Goal: Transaction & Acquisition: Purchase product/service

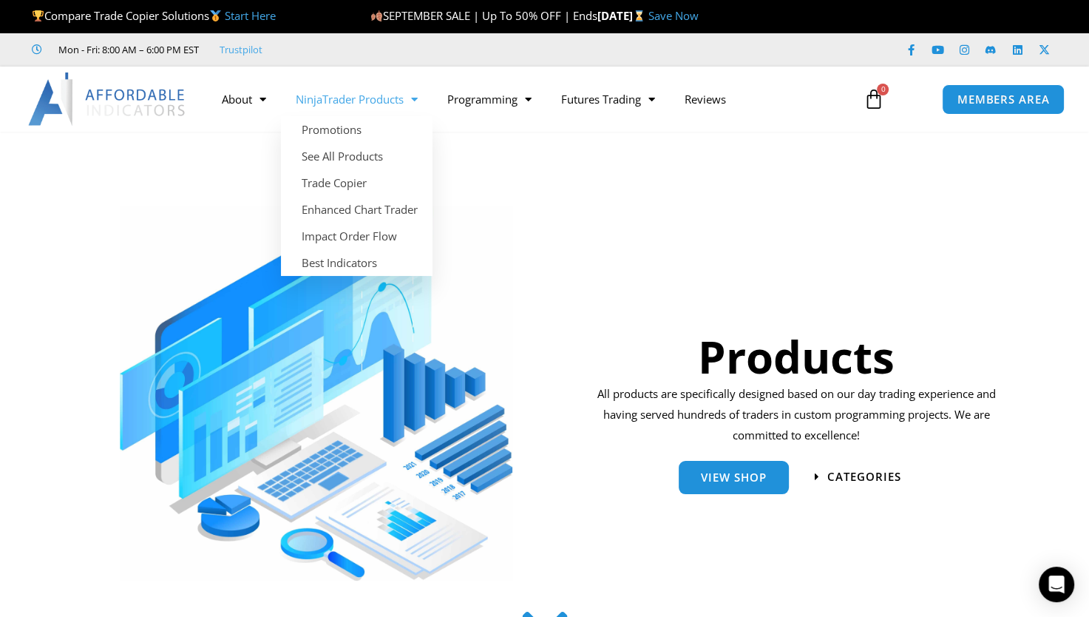
click at [355, 87] on link "NinjaTrader Products" at bounding box center [357, 99] width 152 height 34
click at [356, 108] on link "NinjaTrader Products" at bounding box center [357, 99] width 152 height 34
click at [366, 92] on link "NinjaTrader Products" at bounding box center [357, 99] width 152 height 34
click at [387, 100] on link "NinjaTrader Products" at bounding box center [357, 99] width 152 height 34
click at [363, 107] on link "NinjaTrader Products" at bounding box center [357, 99] width 152 height 34
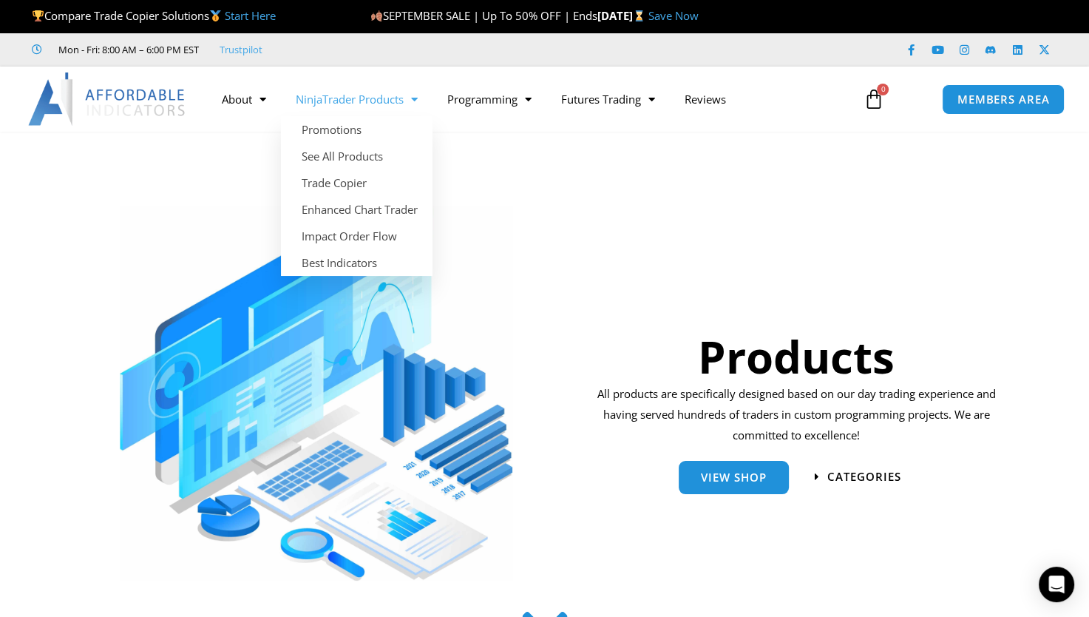
click at [363, 107] on link "NinjaTrader Products" at bounding box center [357, 99] width 152 height 34
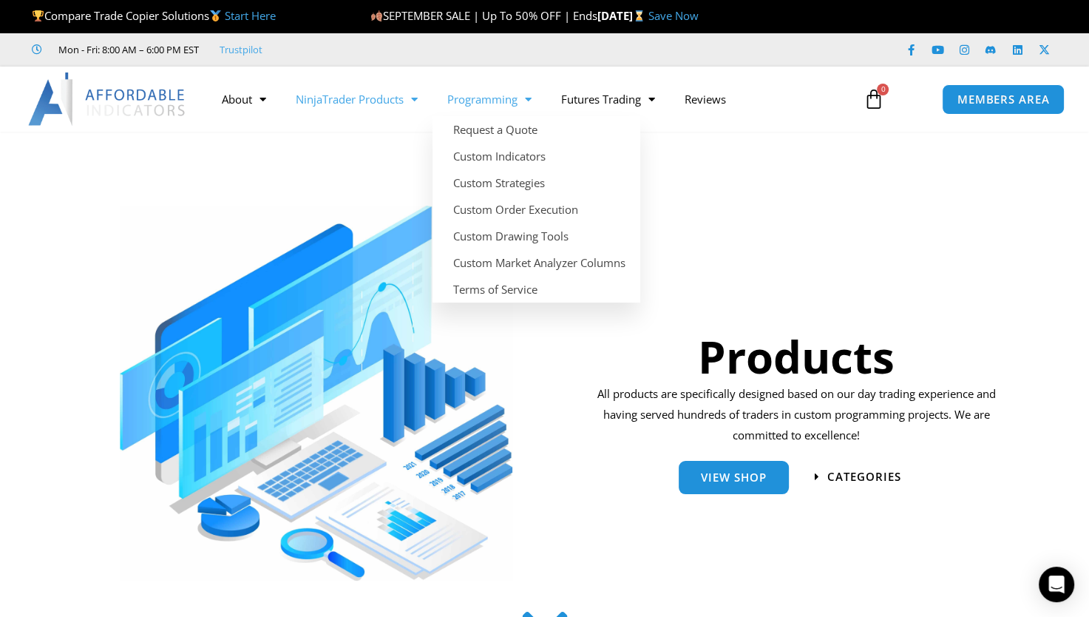
click at [455, 106] on link "Programming" at bounding box center [490, 99] width 114 height 34
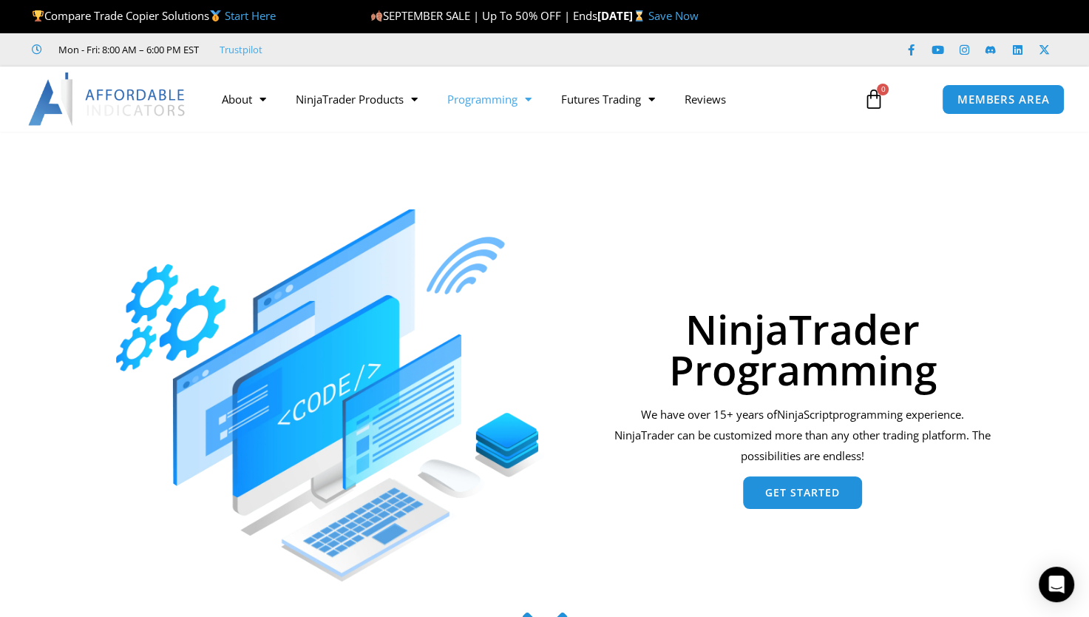
click at [803, 498] on span "Get Started" at bounding box center [802, 492] width 75 height 10
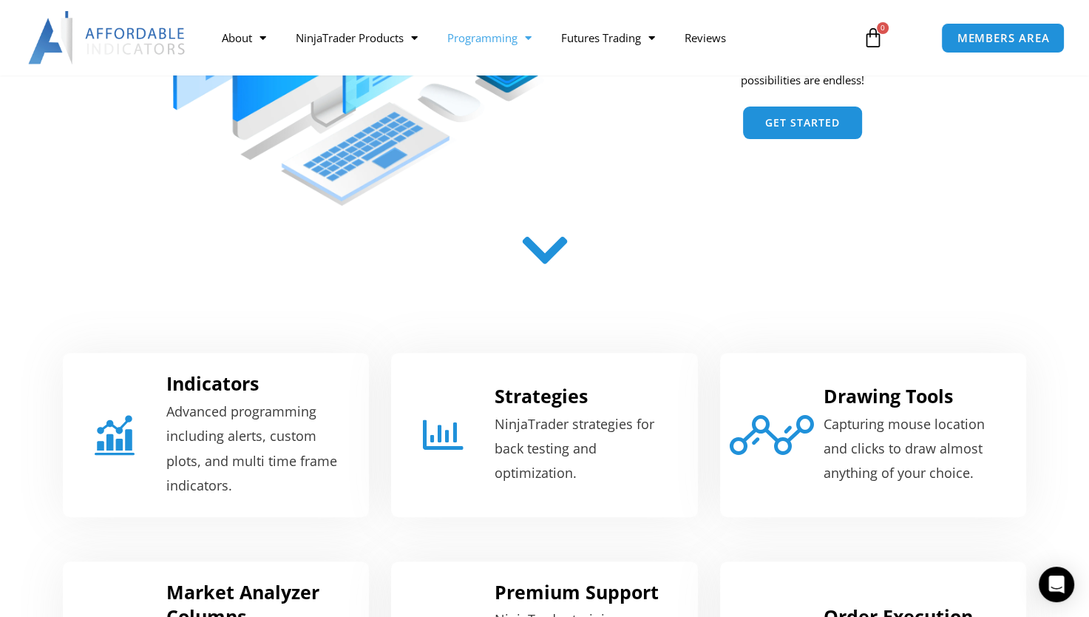
scroll to position [322, 0]
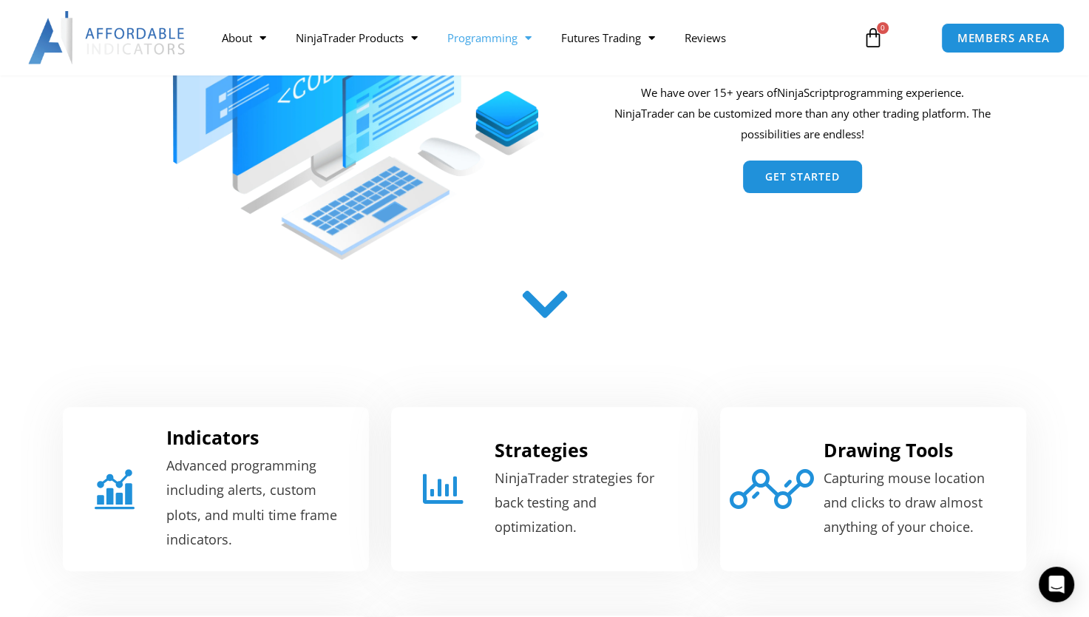
click at [1083, 247] on section "NinjaTrader Programming We have over 15+ years of NinjaScript programming exper…" at bounding box center [544, 60] width 1089 height 413
drag, startPoint x: 1083, startPoint y: 247, endPoint x: 1100, endPoint y: 239, distance: 19.5
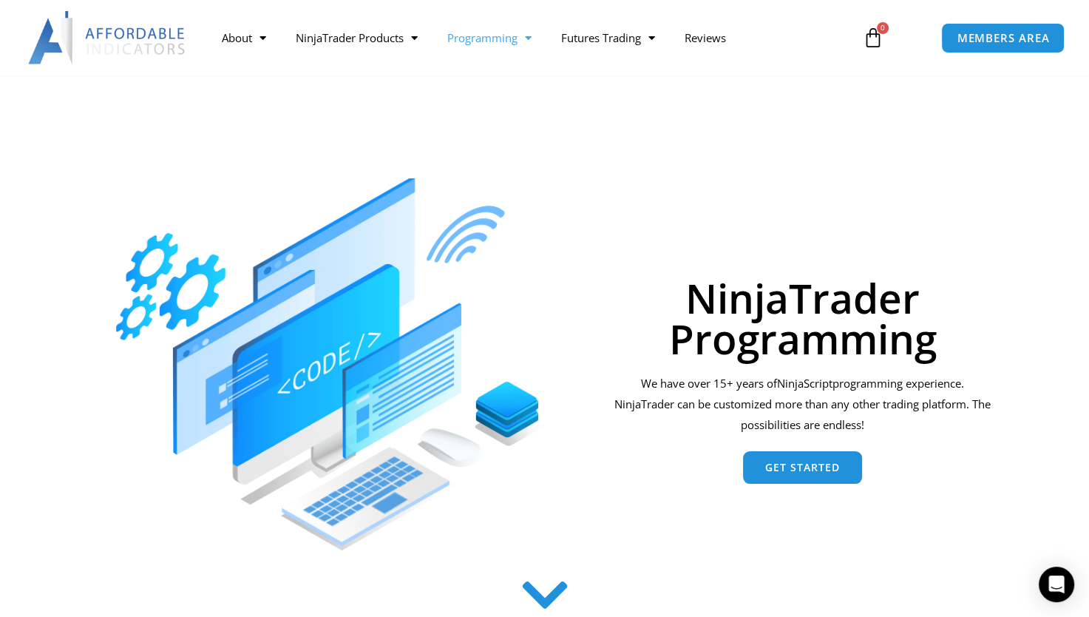
scroll to position [0, 0]
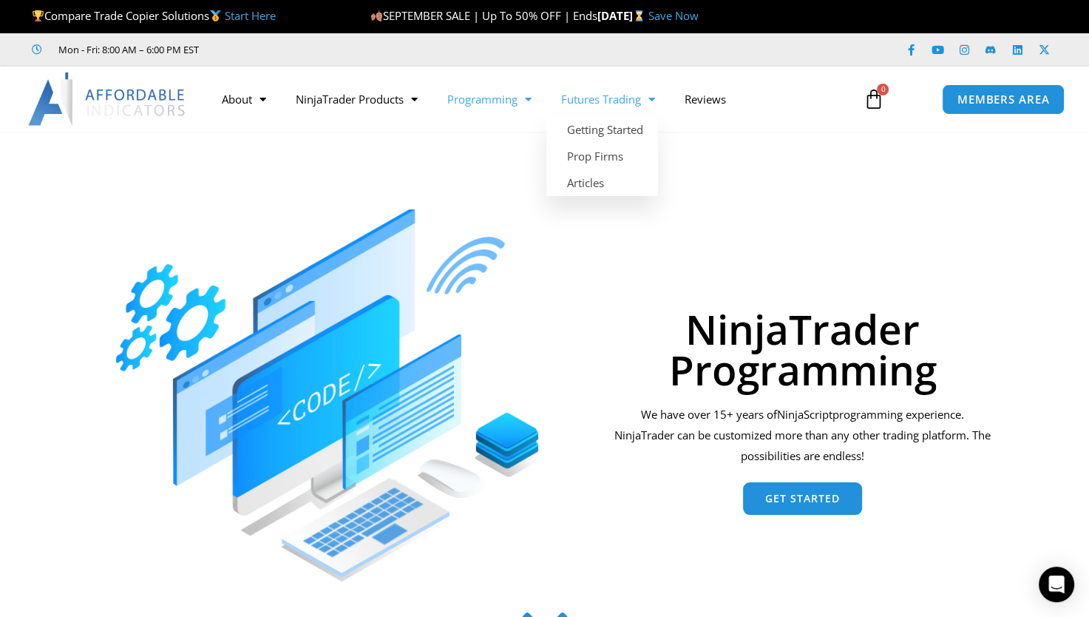
click at [613, 99] on link "Futures Trading" at bounding box center [607, 99] width 123 height 34
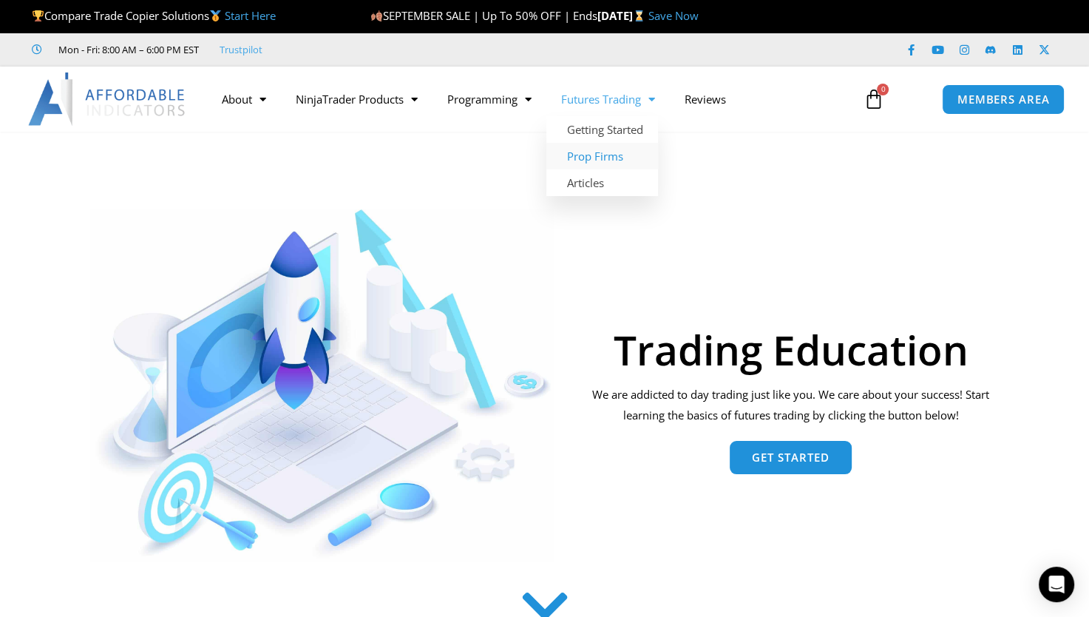
click at [625, 155] on link "Prop Firms" at bounding box center [602, 156] width 112 height 27
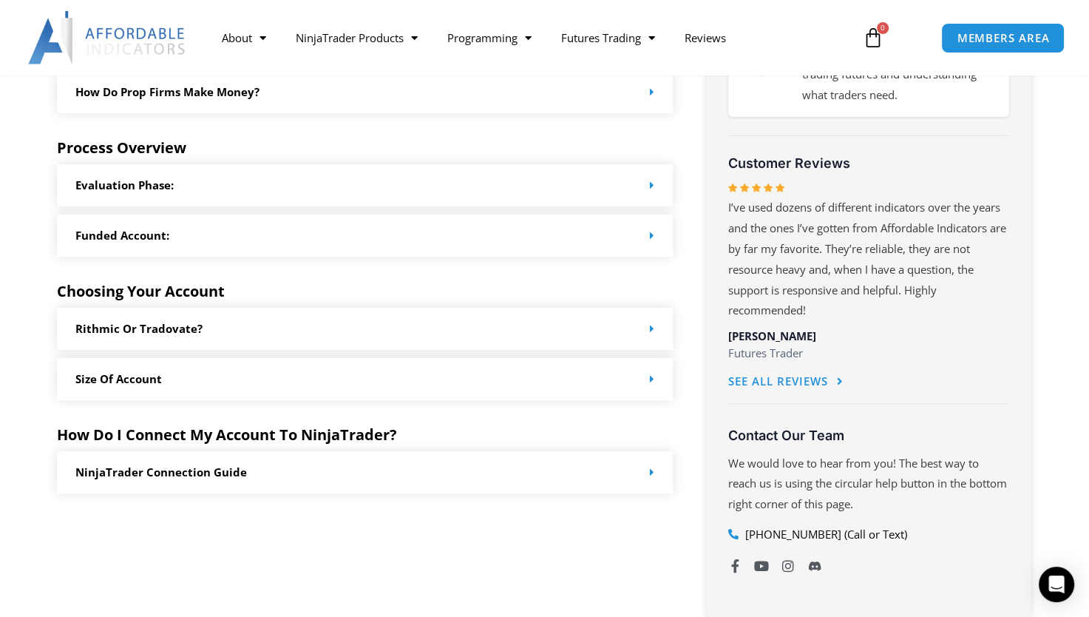
scroll to position [681, 0]
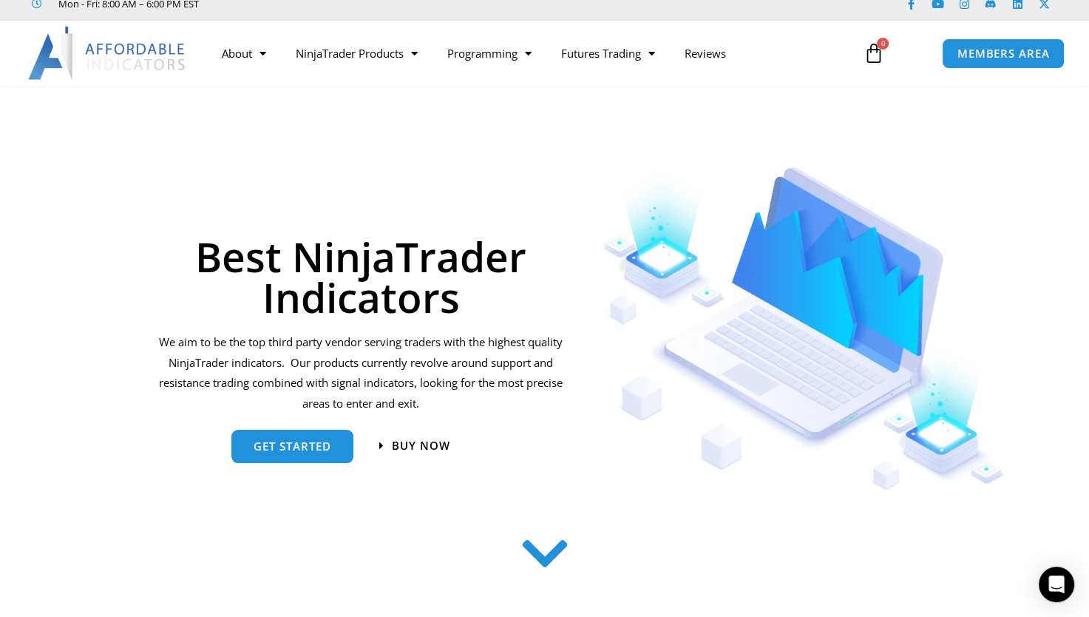
scroll to position [41, 0]
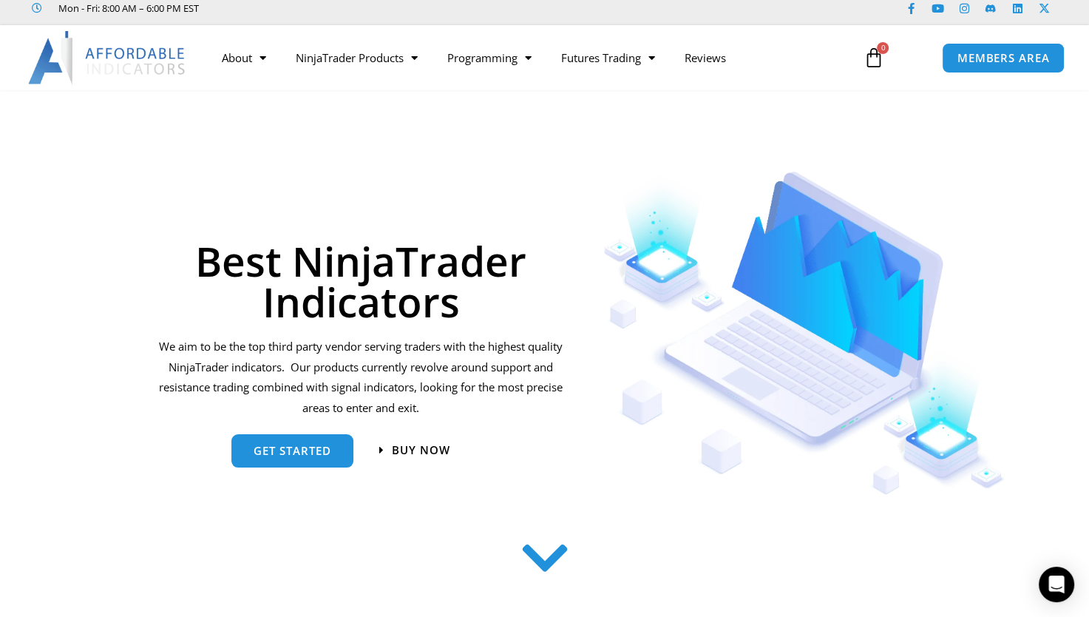
click at [423, 457] on div "Buy now" at bounding box center [414, 450] width 71 height 21
click at [426, 446] on span "Buy now" at bounding box center [422, 450] width 64 height 13
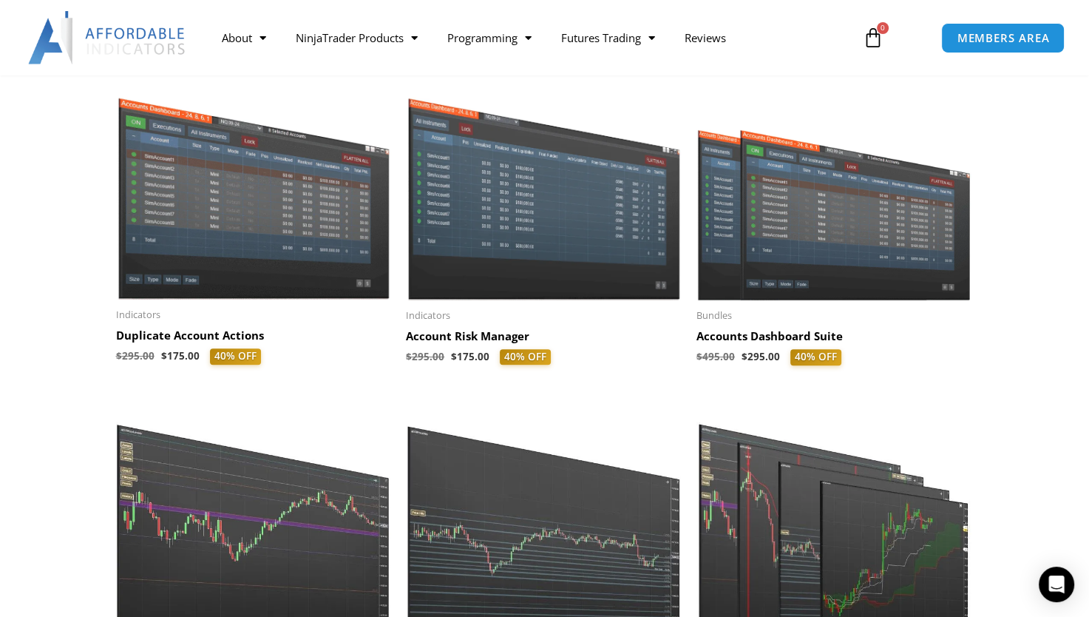
scroll to position [345, 0]
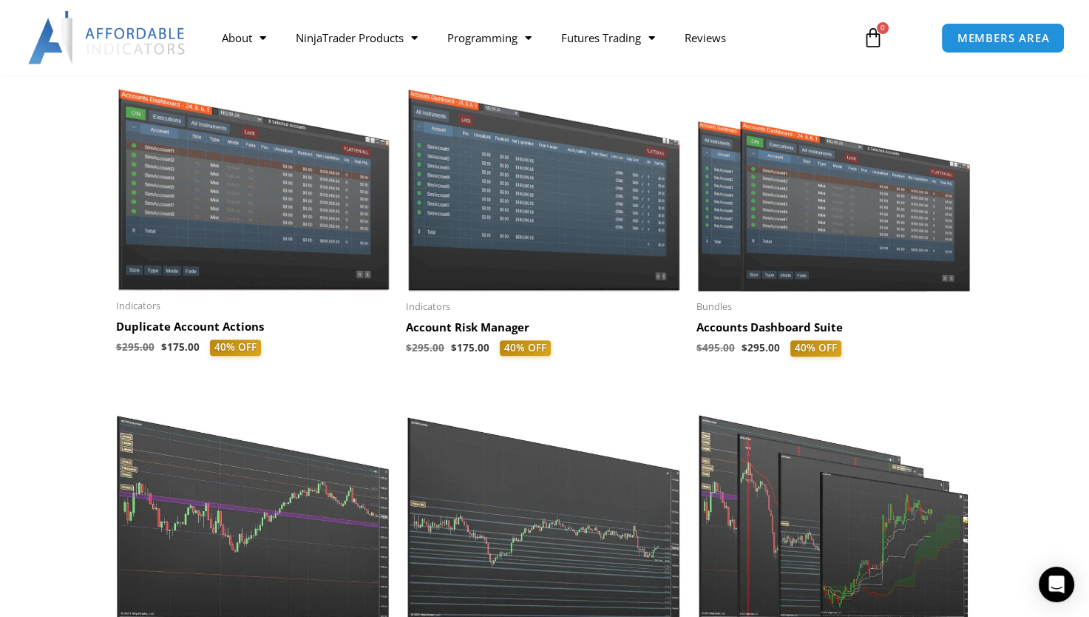
click at [757, 351] on bdi "$ 295.00" at bounding box center [761, 347] width 38 height 13
click at [811, 351] on span "40% OFF" at bounding box center [815, 348] width 51 height 16
click at [782, 335] on h2 "Accounts Dashboard Suite" at bounding box center [835, 327] width 276 height 15
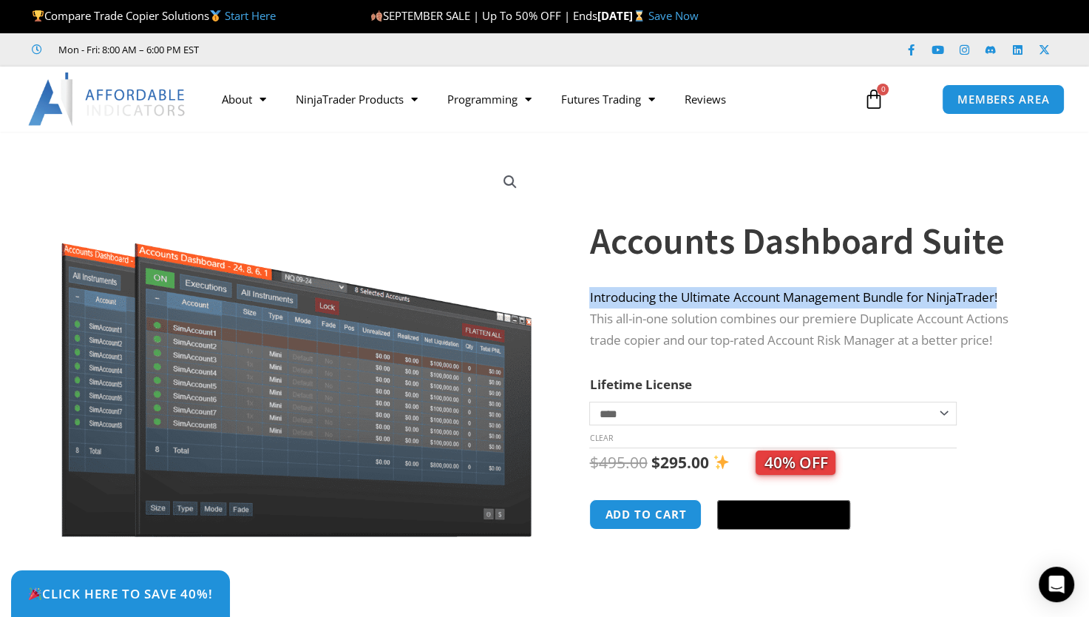
drag, startPoint x: 1061, startPoint y: 290, endPoint x: 1059, endPoint y: 250, distance: 40.0
click at [1059, 250] on section "**********" at bounding box center [544, 389] width 1089 height 487
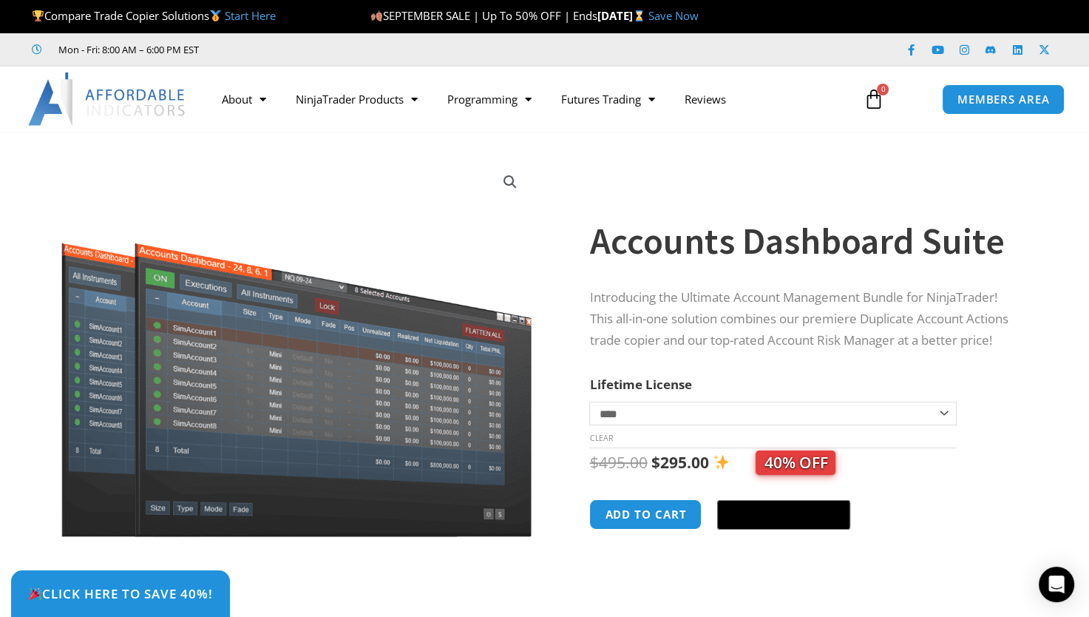
drag, startPoint x: 1059, startPoint y: 250, endPoint x: 1068, endPoint y: 343, distance: 93.6
click at [1068, 343] on section "**********" at bounding box center [544, 389] width 1089 height 487
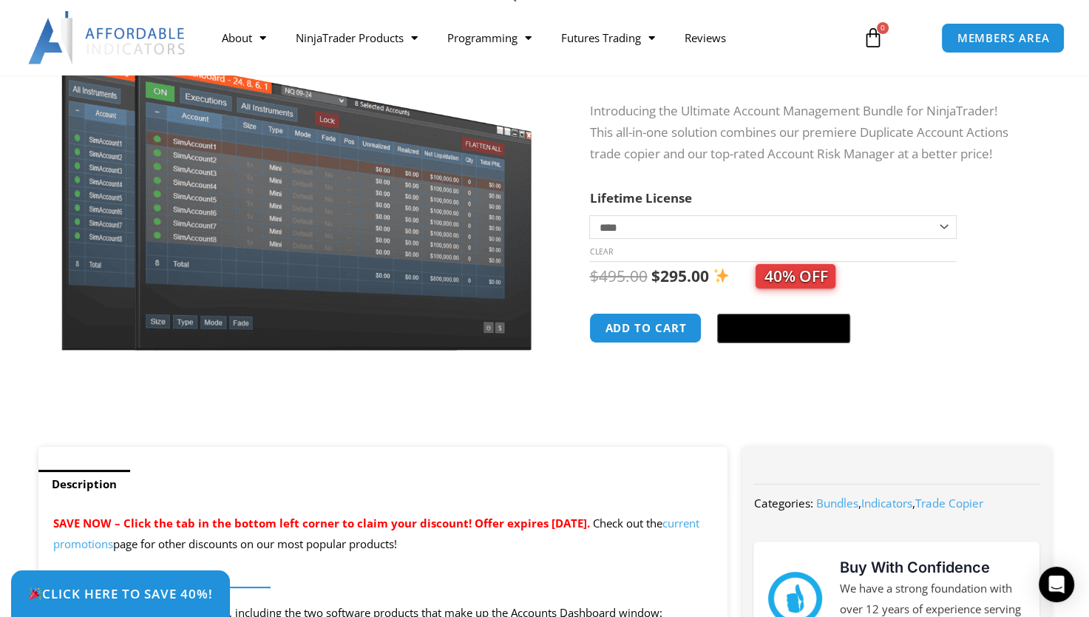
scroll to position [190, 0]
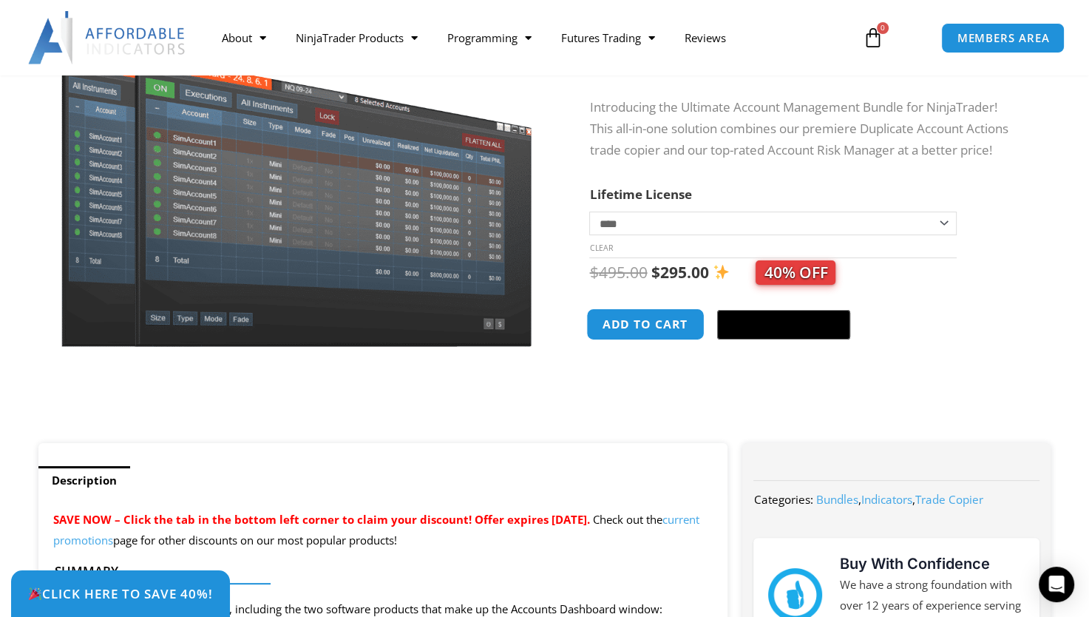
click at [675, 326] on button "Add to cart" at bounding box center [646, 324] width 118 height 32
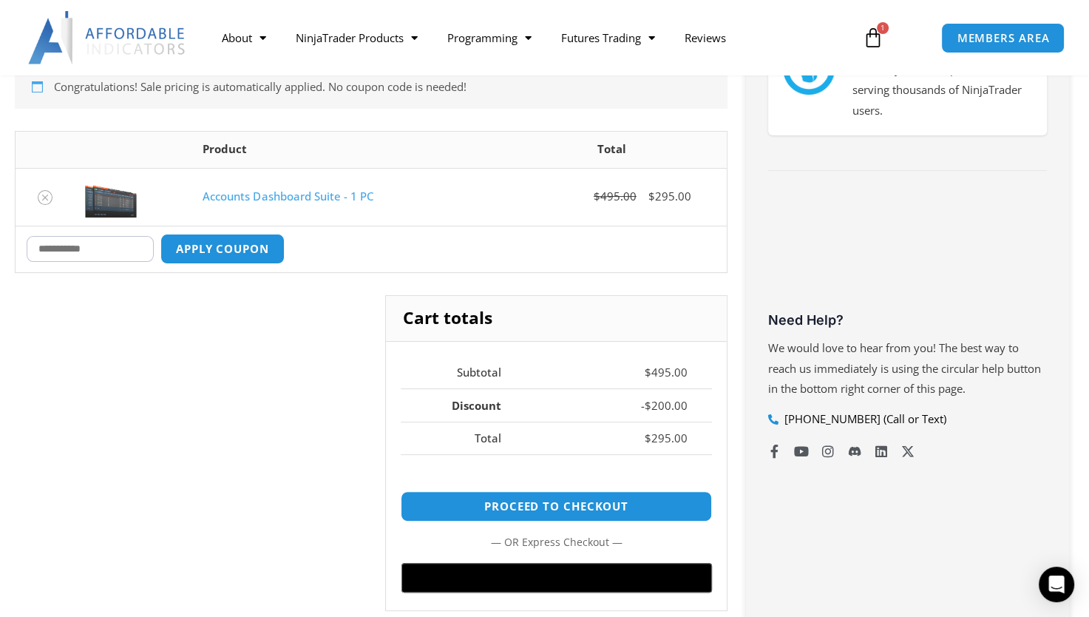
scroll to position [353, 0]
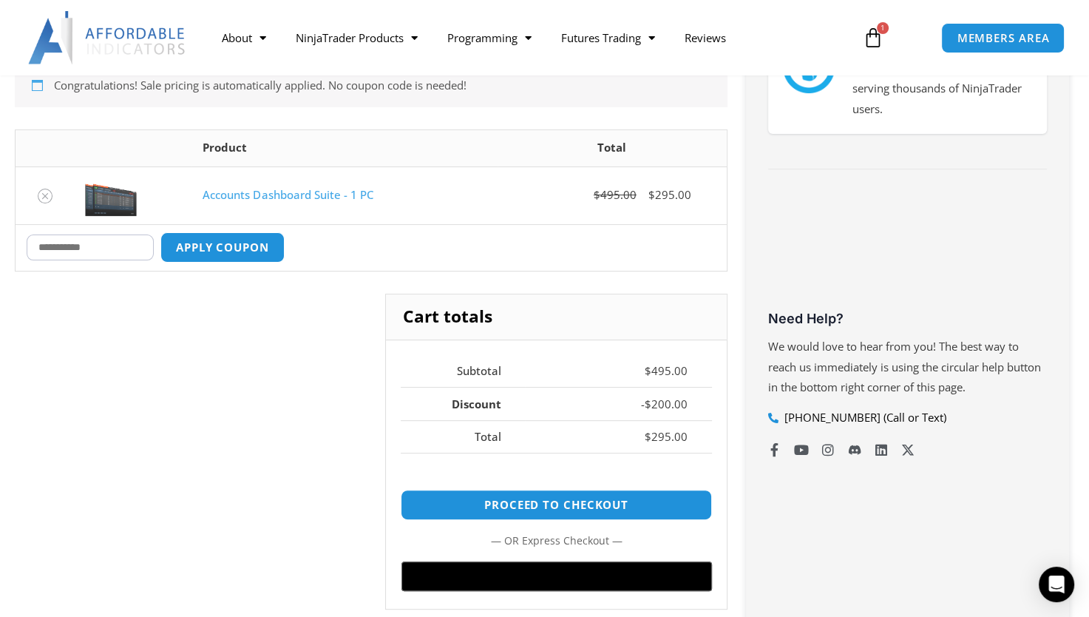
click at [81, 244] on input "Coupon:" at bounding box center [90, 247] width 127 height 26
type input "****"
click at [248, 246] on button "Apply coupon" at bounding box center [223, 247] width 130 height 32
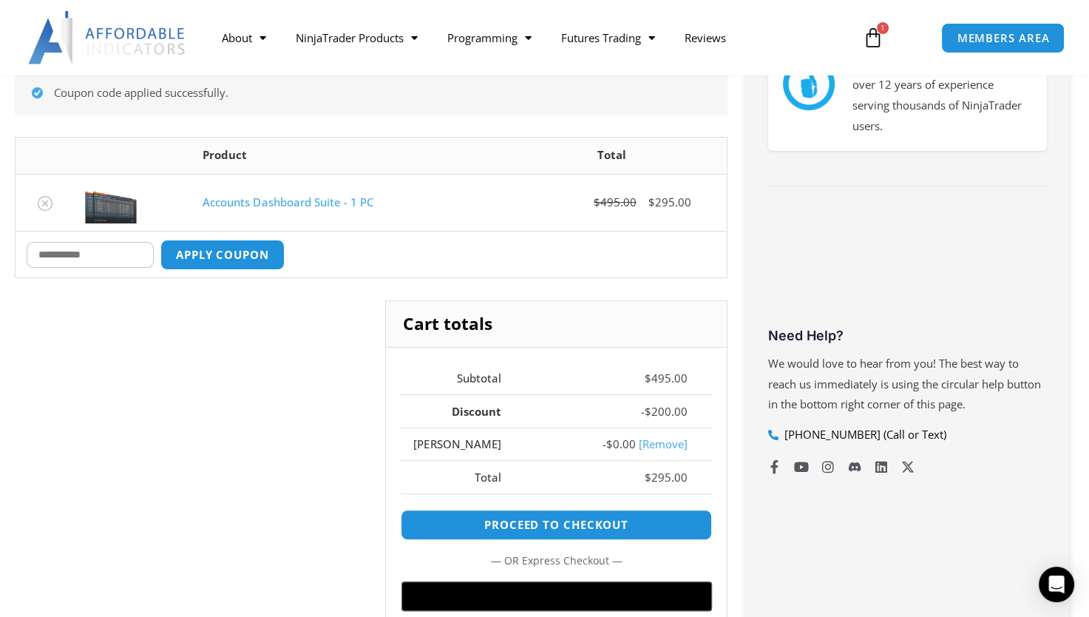
scroll to position [331, 0]
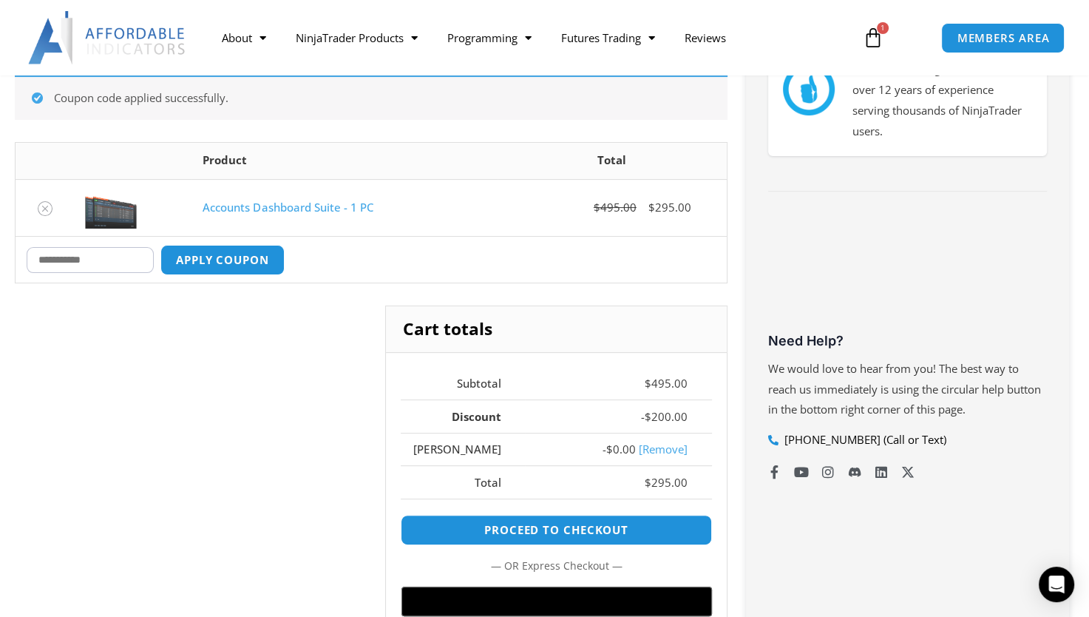
click at [109, 253] on input "Coupon:" at bounding box center [90, 260] width 127 height 26
type input "****"
click at [198, 262] on button "Apply coupon" at bounding box center [223, 260] width 130 height 32
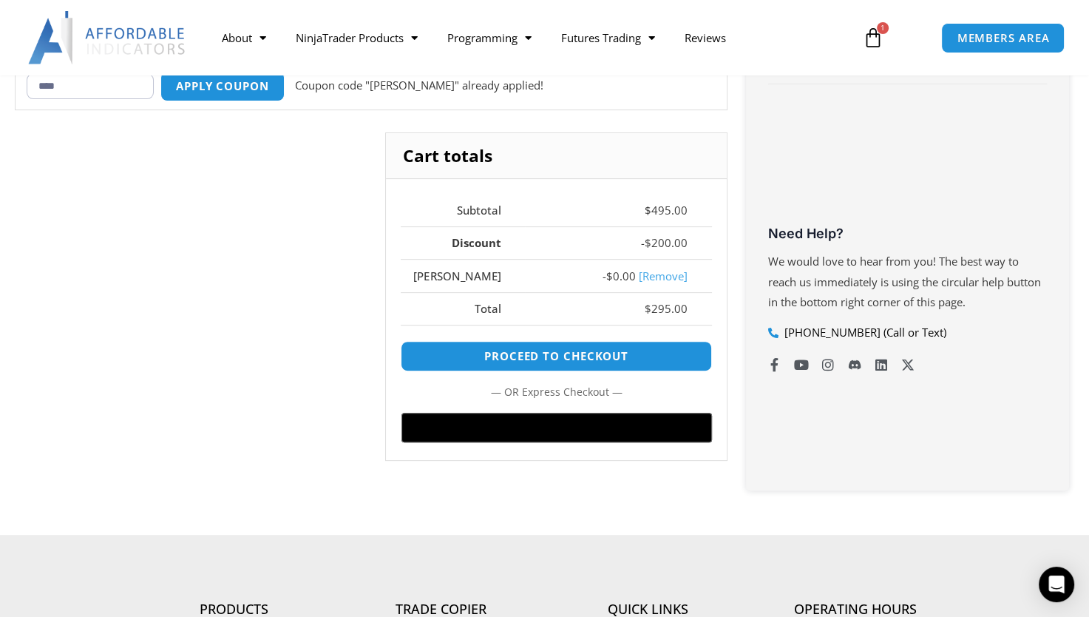
scroll to position [438, 0]
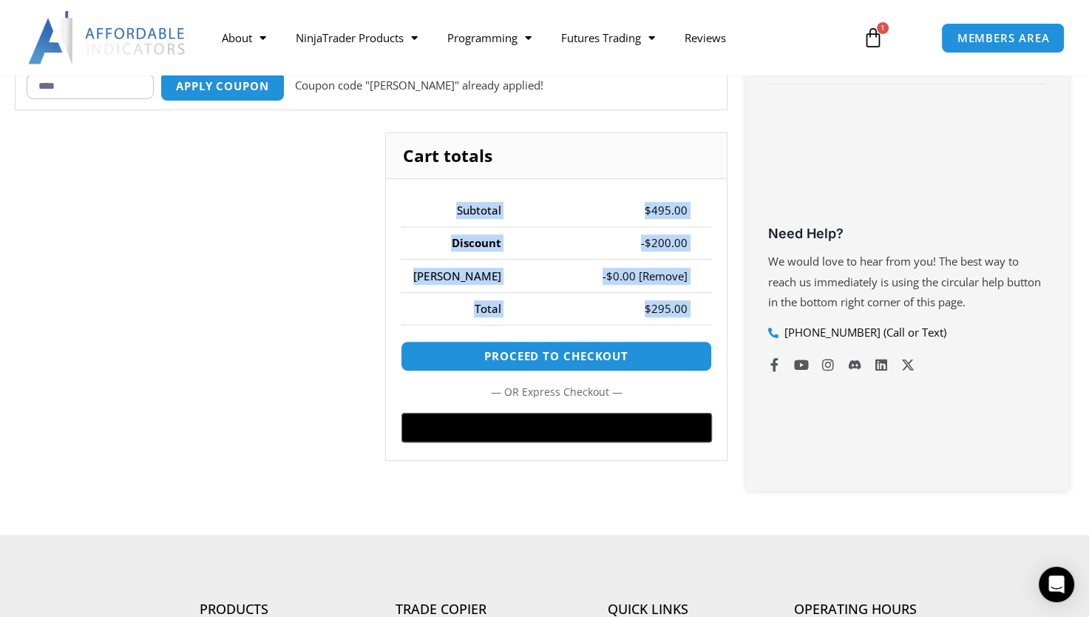
drag, startPoint x: 198, startPoint y: 260, endPoint x: 205, endPoint y: 336, distance: 76.5
click at [205, 336] on div "Cart totals Subtotal $ 495.00 Discount - $ 200.00 MIKE - $ 0.00 [Remove] Total …" at bounding box center [371, 307] width 713 height 351
copy div "Subtotal $ 495.00 Discount - $ 200.00 MIKE - $ 0.00 [Remove] Total $ 295.00"
click at [220, 83] on button "Apply coupon" at bounding box center [223, 86] width 130 height 32
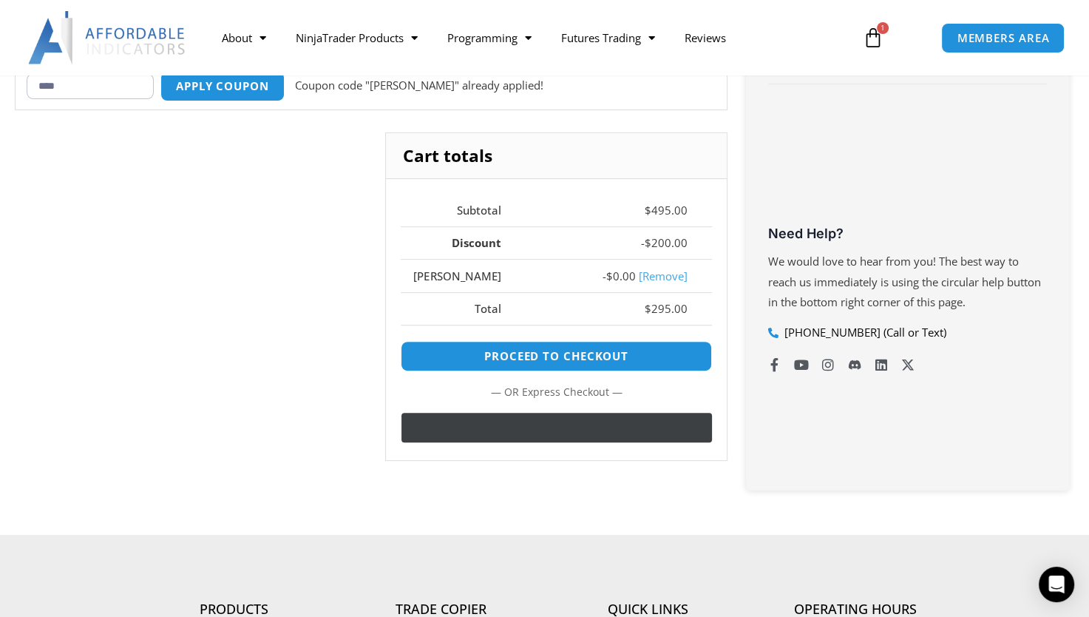
click at [602, 427] on button "Buy with GPay" at bounding box center [557, 428] width 311 height 30
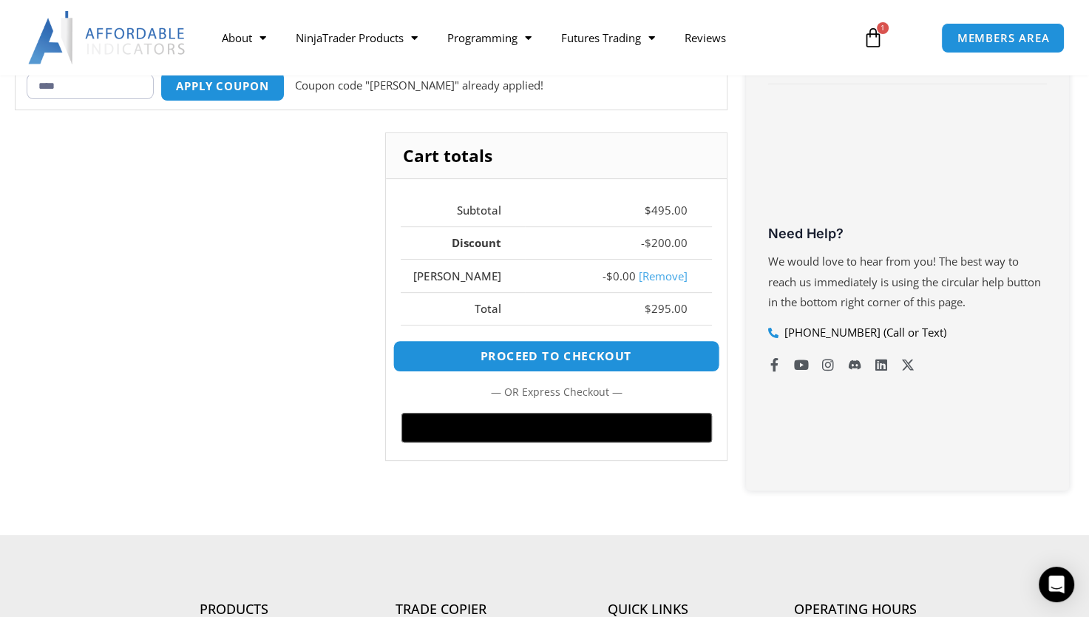
click at [592, 344] on link "Proceed to checkout" at bounding box center [556, 356] width 327 height 32
click at [613, 345] on link "Proceed to checkout" at bounding box center [556, 356] width 327 height 32
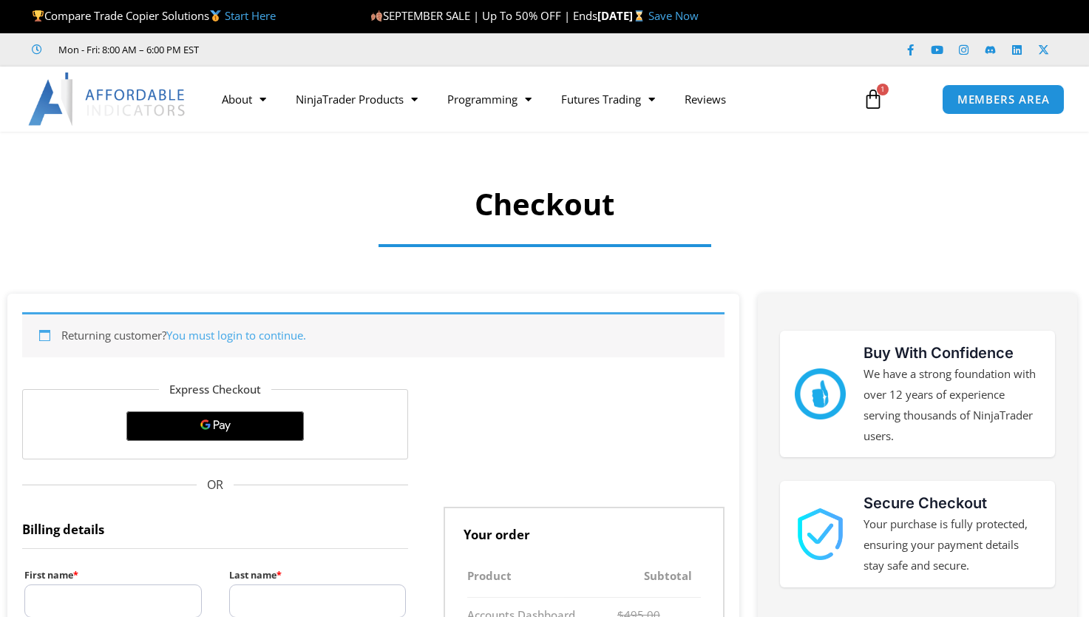
select select "**"
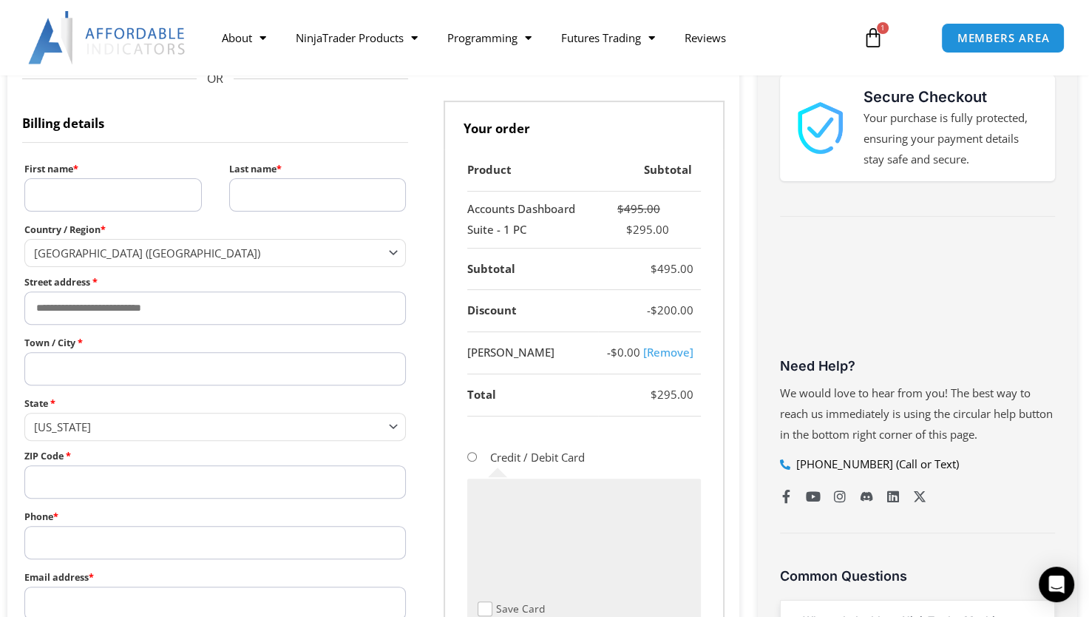
scroll to position [402, 0]
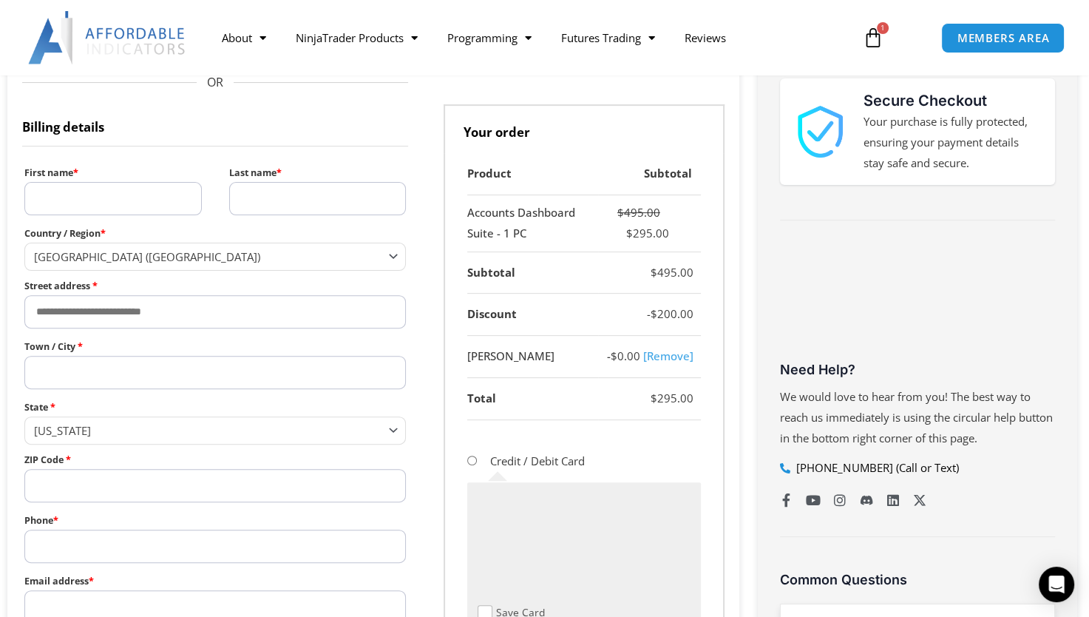
click at [86, 182] on input "First name *" at bounding box center [112, 198] width 177 height 33
type input "********"
type input "******"
type input "**********"
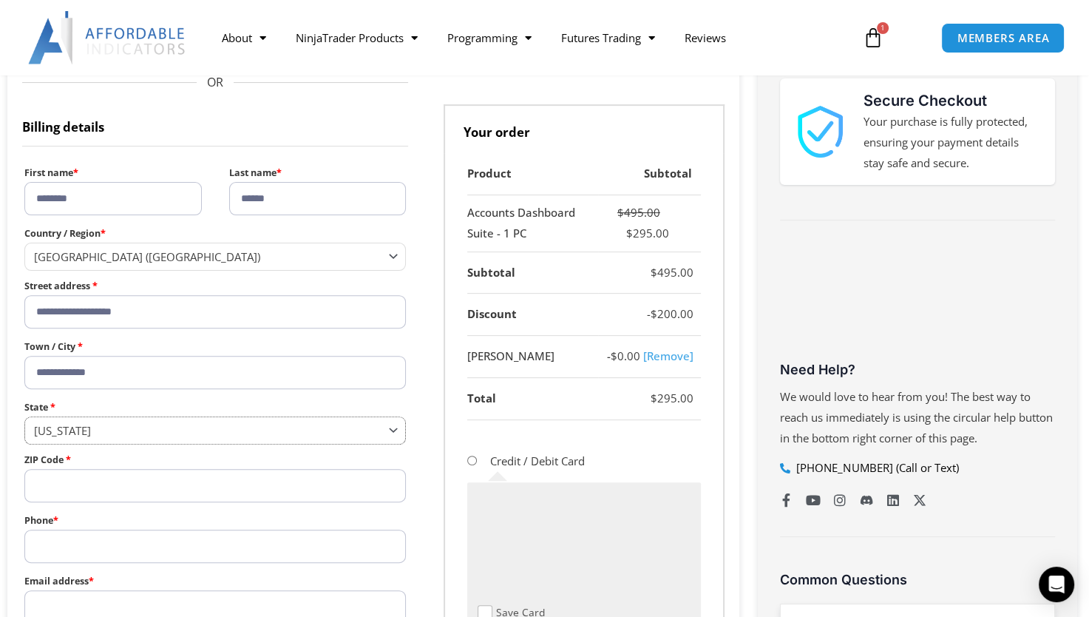
select select "**"
type input "*****"
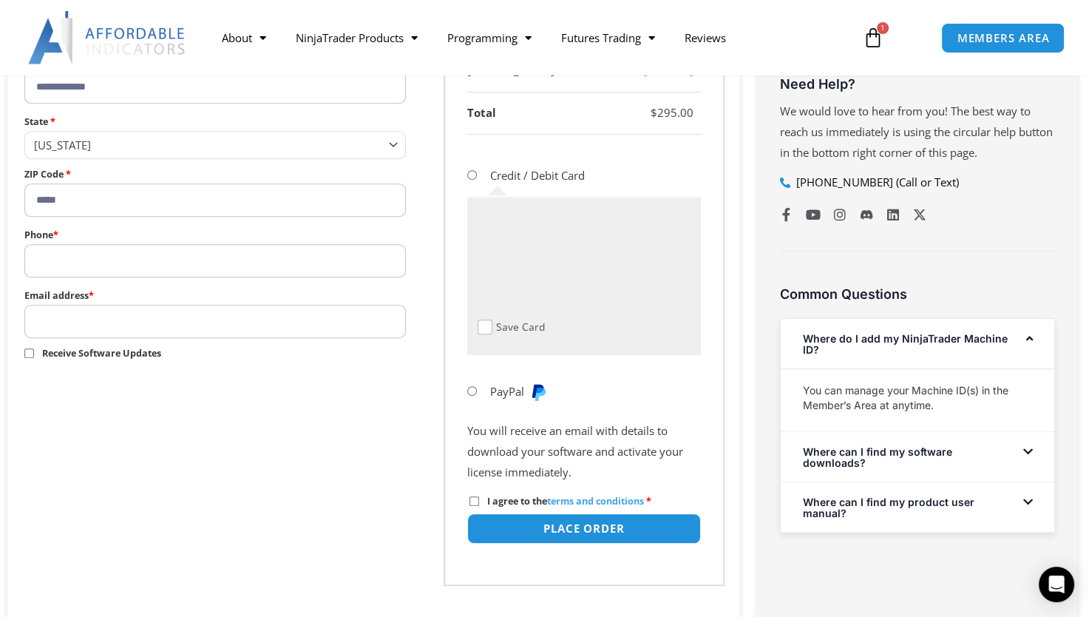
scroll to position [694, 0]
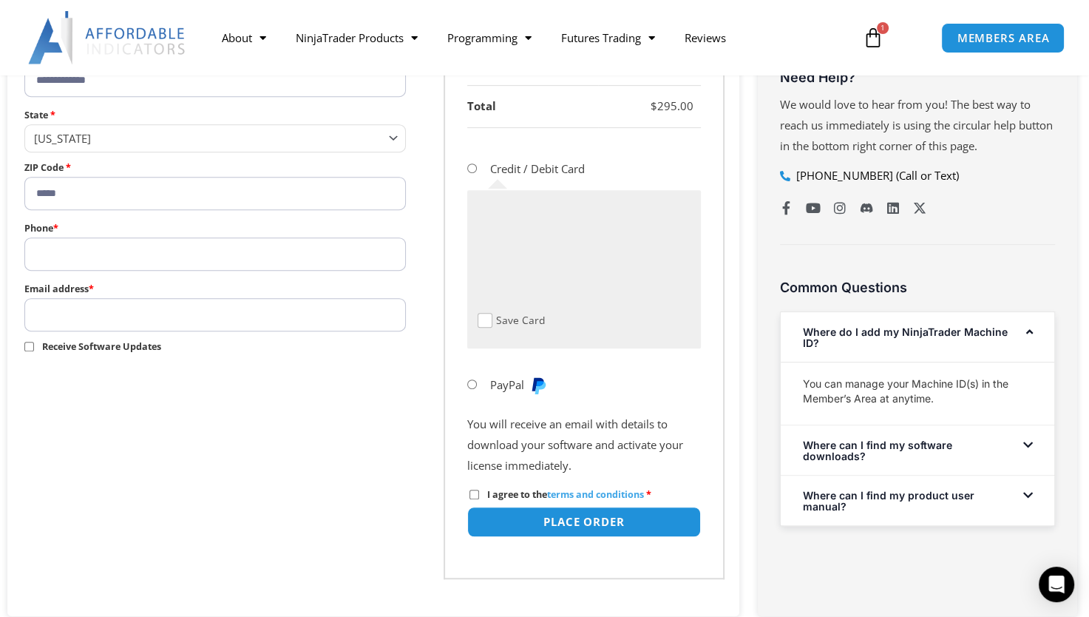
click at [65, 244] on input "Phone *" at bounding box center [215, 253] width 382 height 33
type input "**********"
click at [94, 309] on input "Email address *" at bounding box center [215, 314] width 382 height 33
type input "**********"
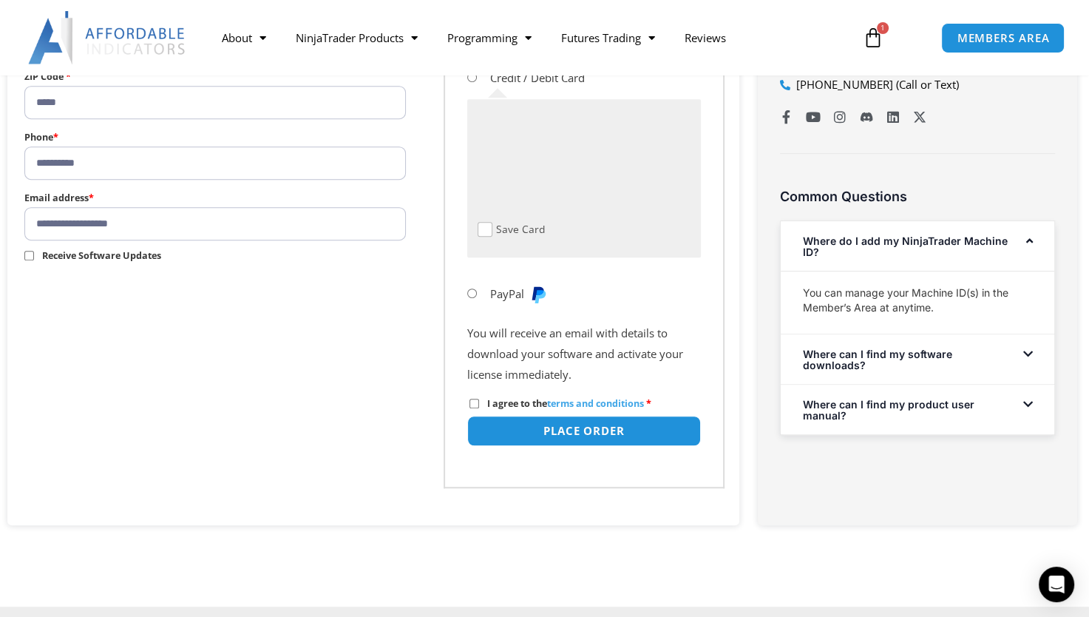
scroll to position [794, 0]
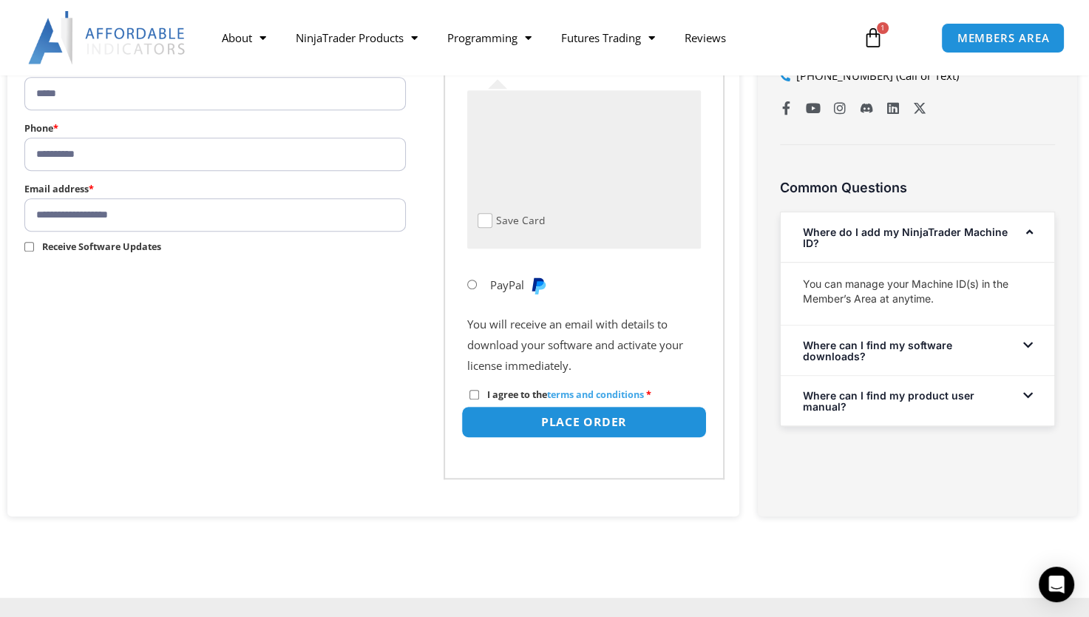
click at [628, 426] on button "Place order" at bounding box center [583, 422] width 245 height 32
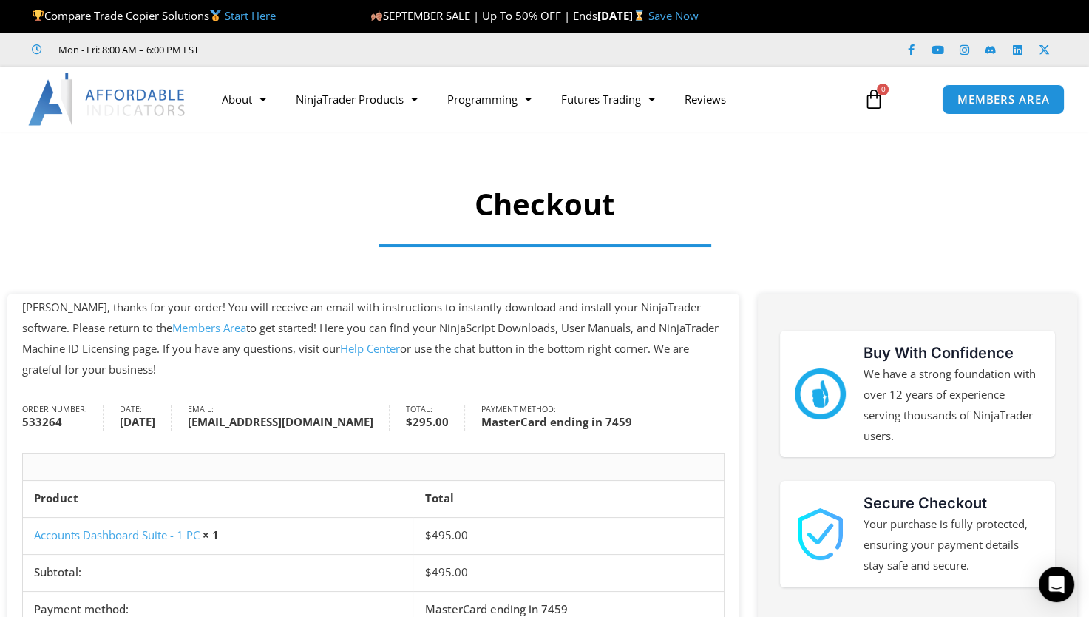
click at [213, 328] on link "Members Area" at bounding box center [209, 327] width 74 height 15
click at [1023, 103] on span "MEMBERS AREA" at bounding box center [1002, 99] width 101 height 13
click at [1012, 93] on span "MEMBERS AREA" at bounding box center [1002, 99] width 101 height 13
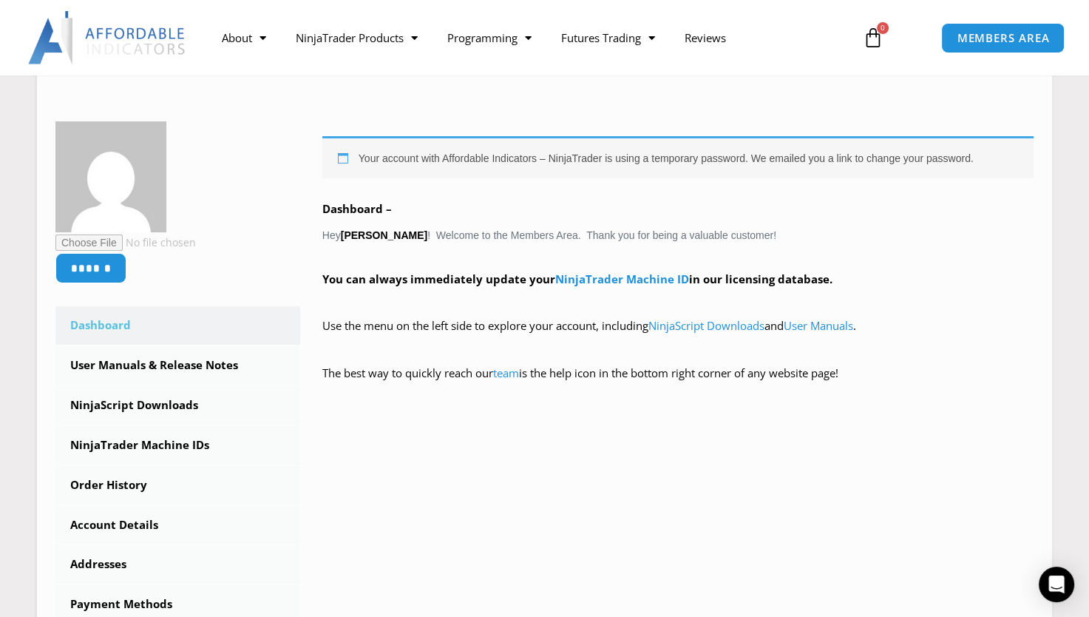
scroll to position [204, 0]
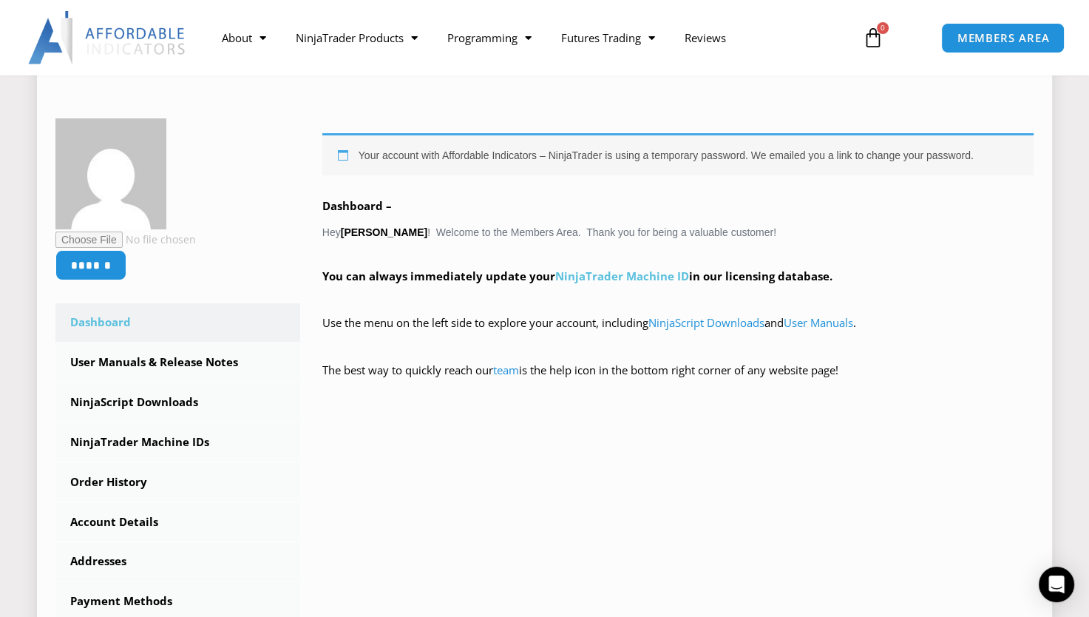
click at [618, 274] on link "NinjaTrader Machine ID" at bounding box center [622, 275] width 134 height 15
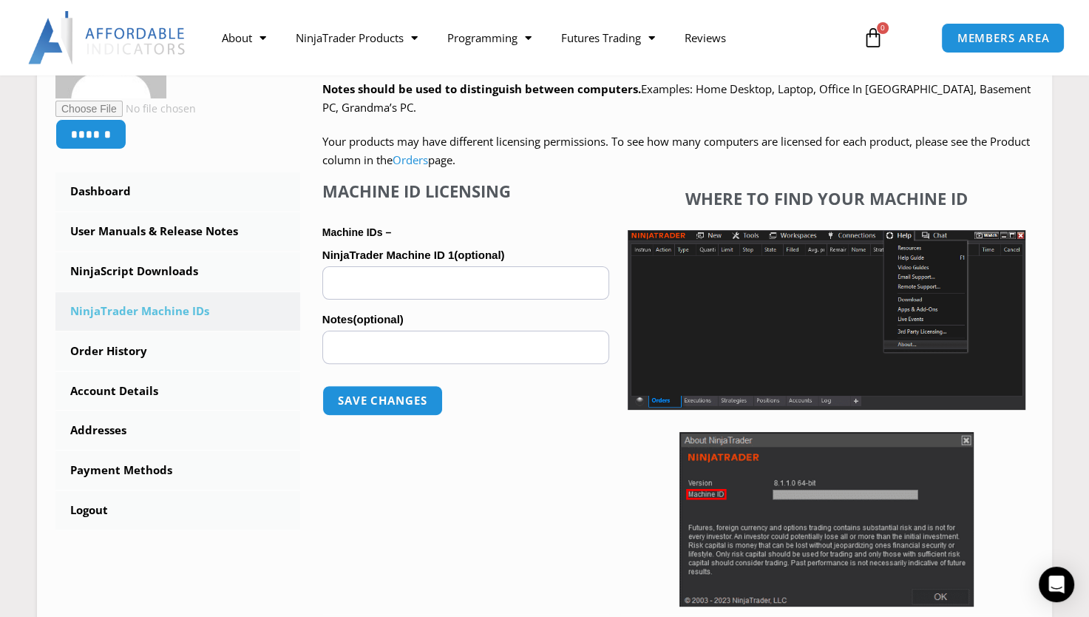
scroll to position [322, 0]
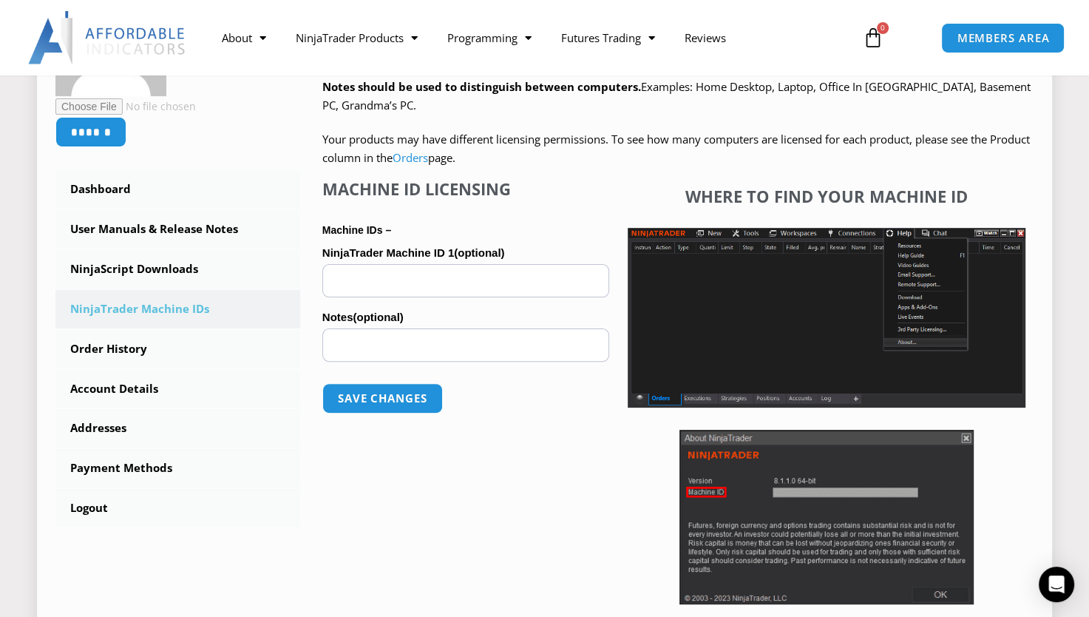
paste input "**********"
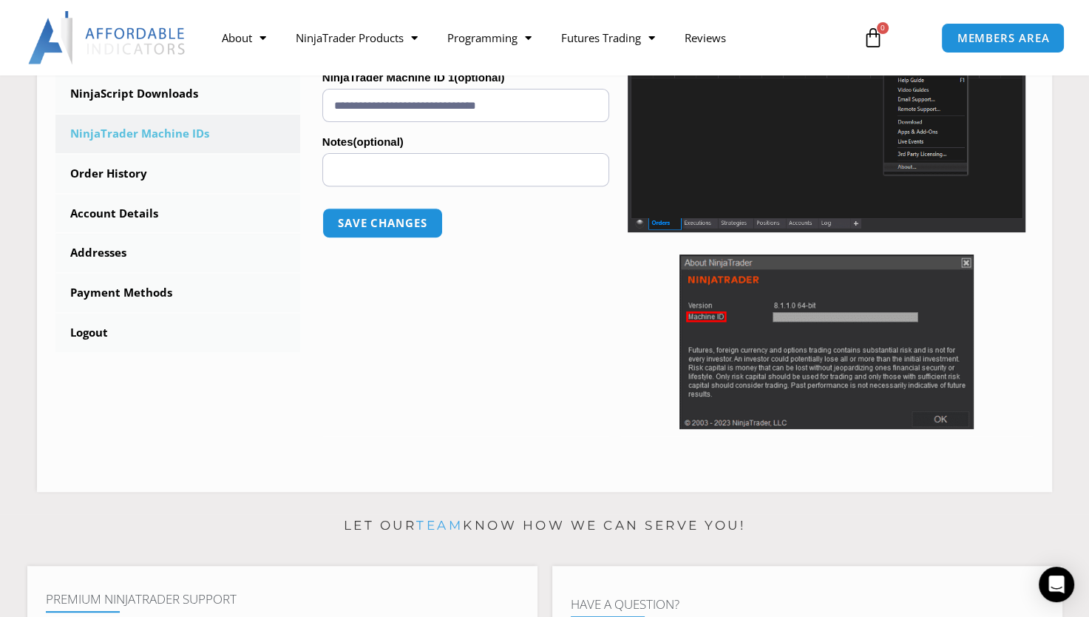
scroll to position [504, 0]
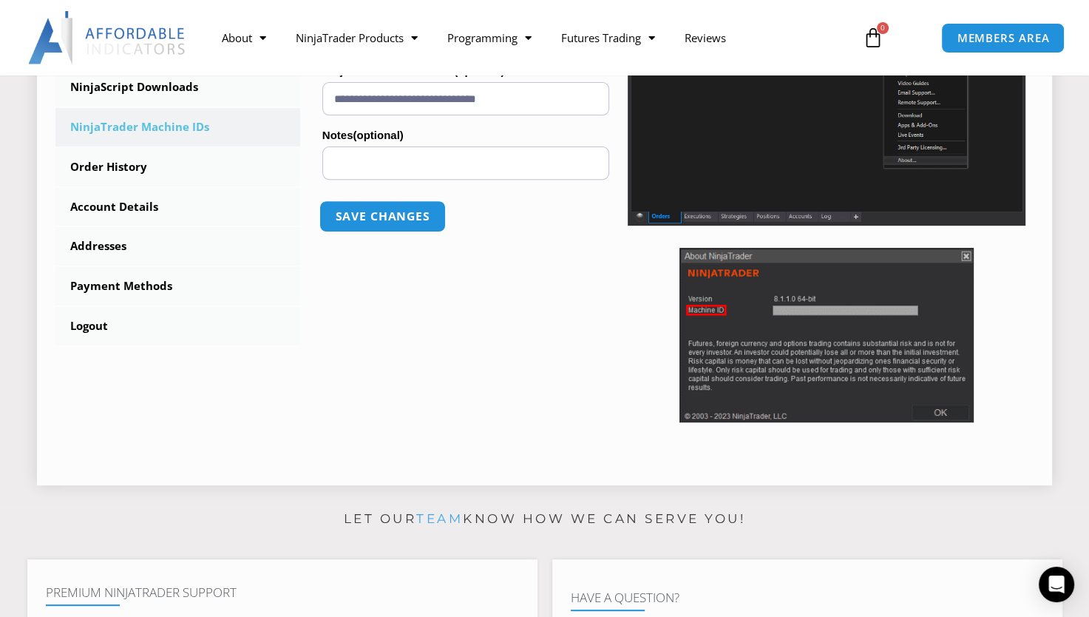
type input "**********"
click at [358, 220] on button "Save changes" at bounding box center [382, 216] width 126 height 32
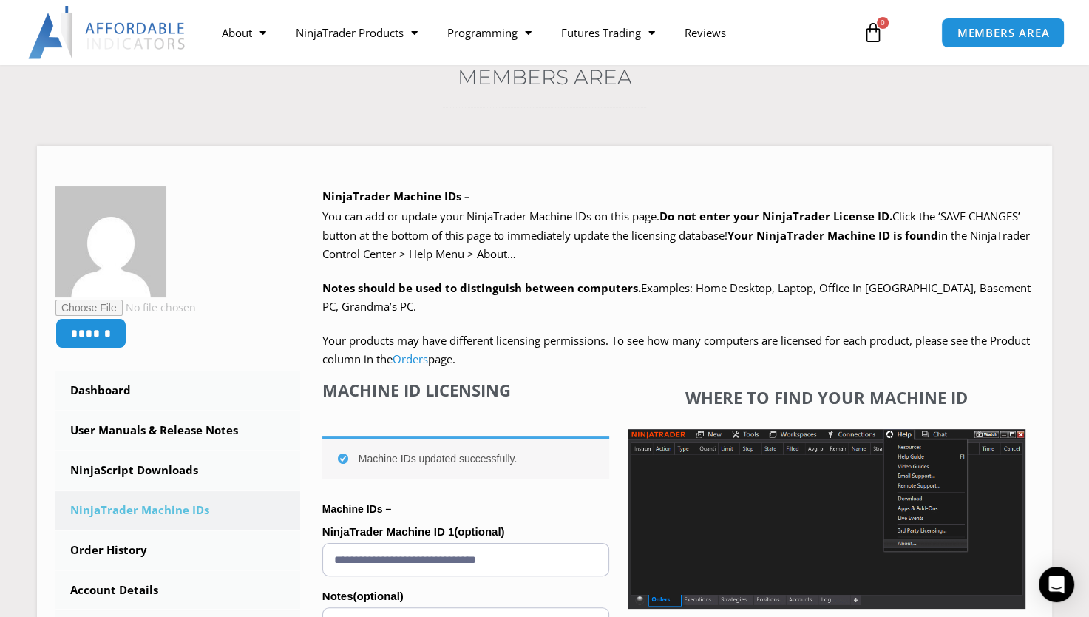
scroll to position [126, 0]
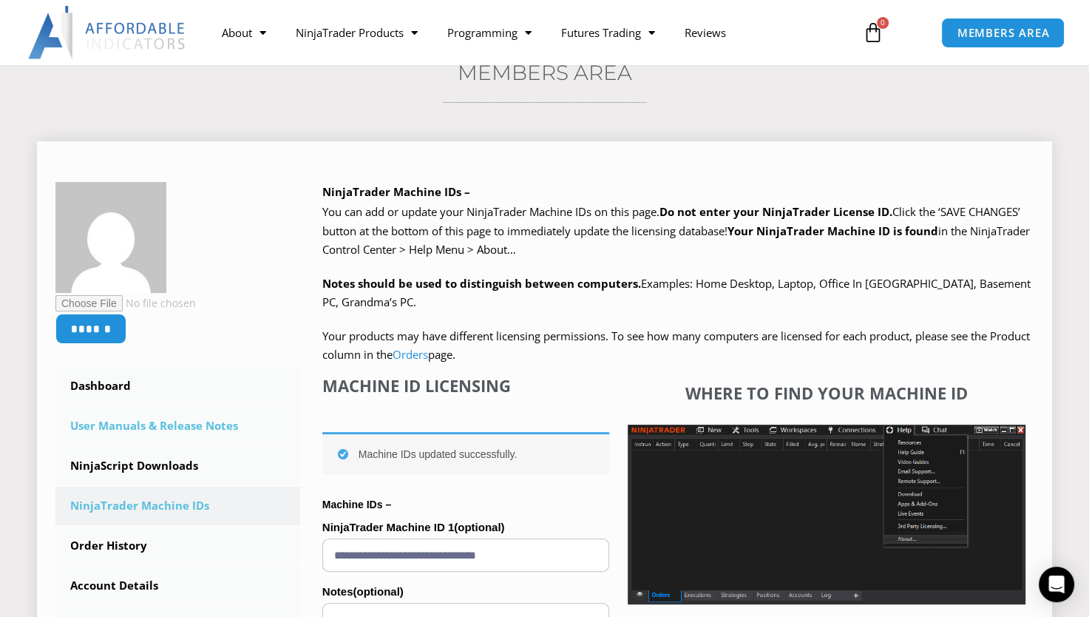
click at [133, 427] on link "User Manuals & Release Notes" at bounding box center [177, 426] width 245 height 38
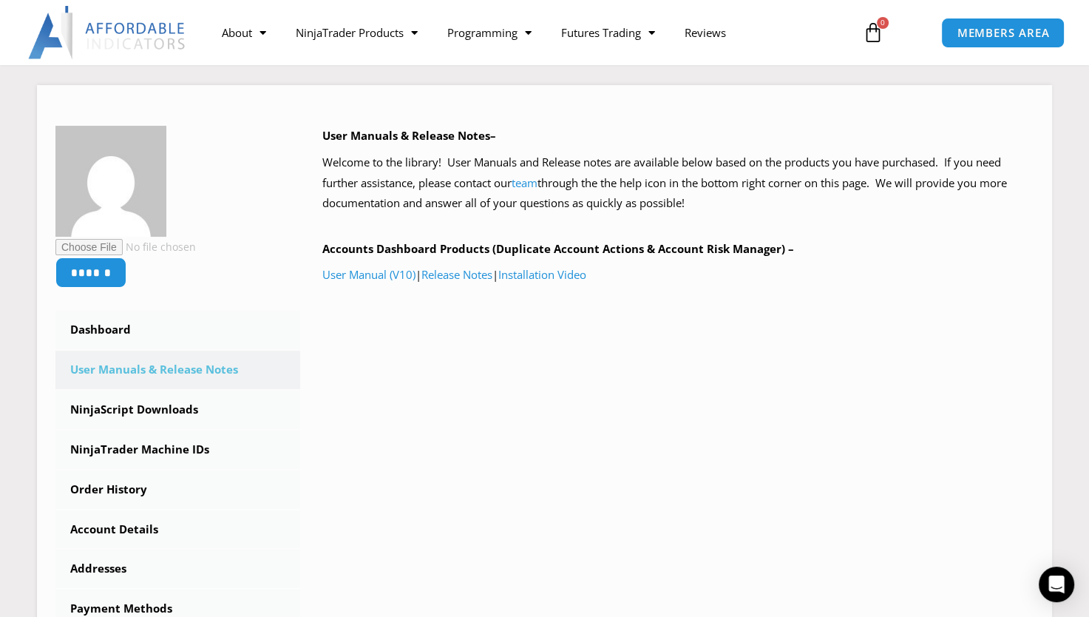
scroll to position [189, 0]
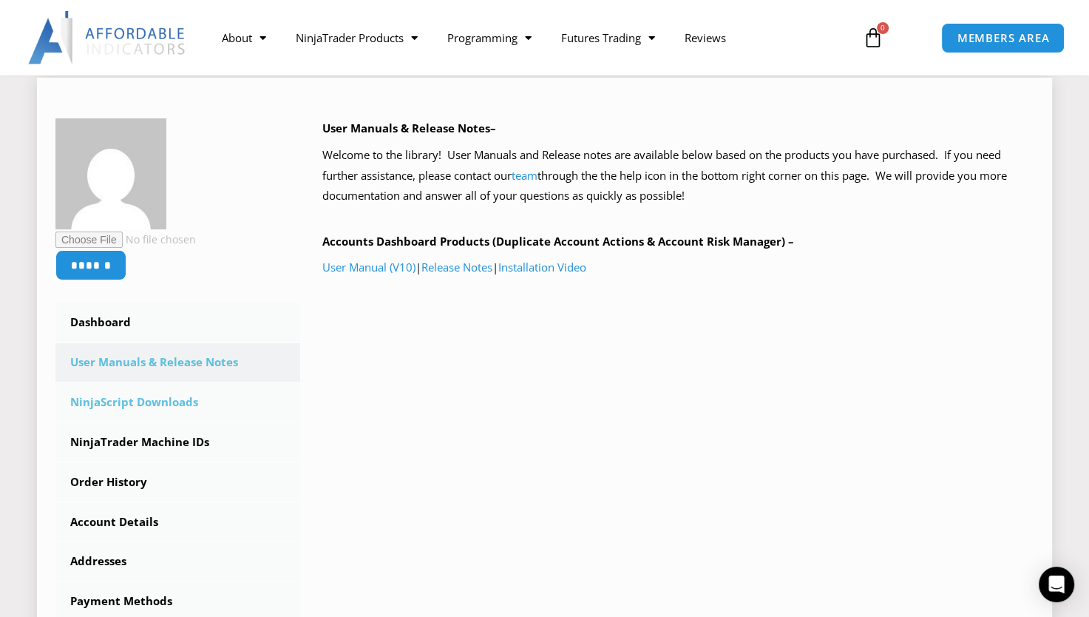
click at [118, 395] on link "NinjaScript Downloads" at bounding box center [177, 402] width 245 height 38
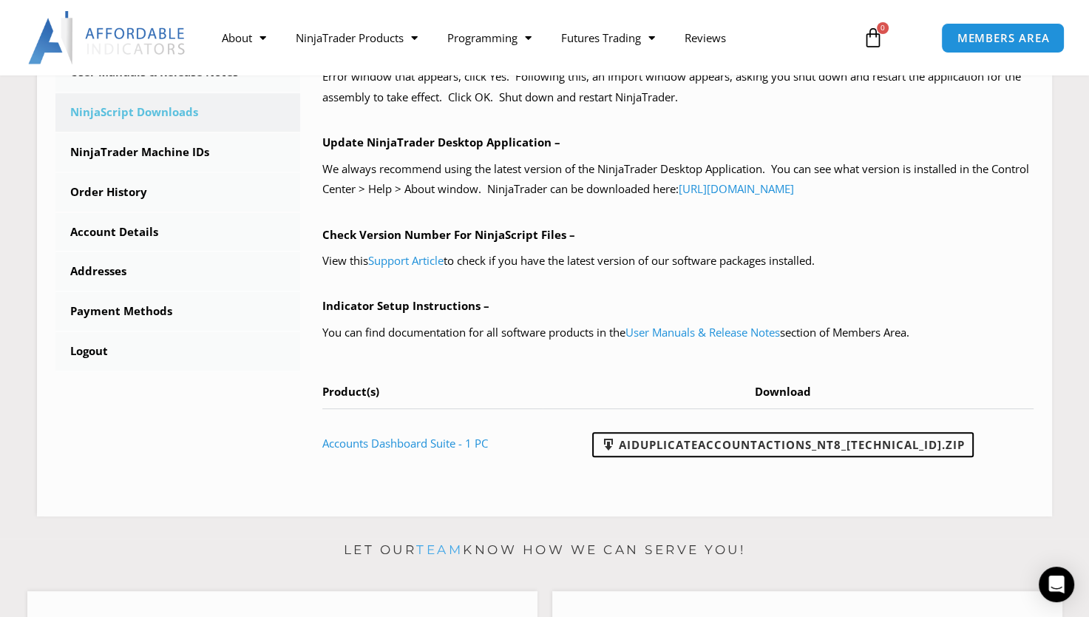
scroll to position [485, 0]
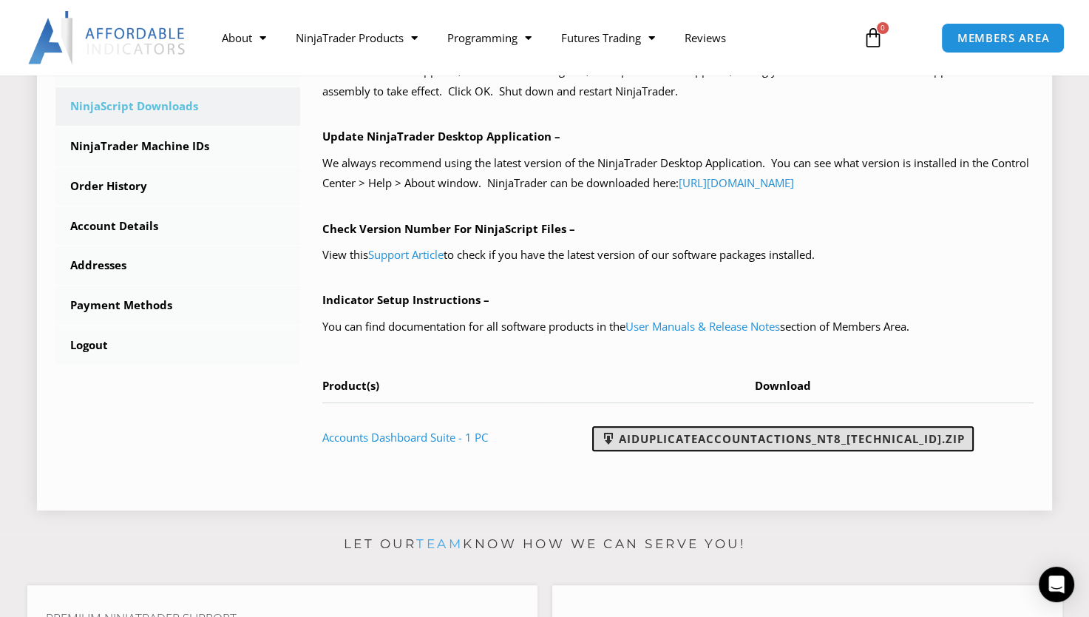
drag, startPoint x: 639, startPoint y: 431, endPoint x: 708, endPoint y: 442, distance: 70.4
click at [708, 442] on link "AIDuplicateAccountActions_NT8_25.9.22.1.zip" at bounding box center [783, 438] width 382 height 25
click at [719, 437] on link "AIDuplicateAccountActions_NT8_[TECHNICAL_ID].zip" at bounding box center [783, 438] width 382 height 25
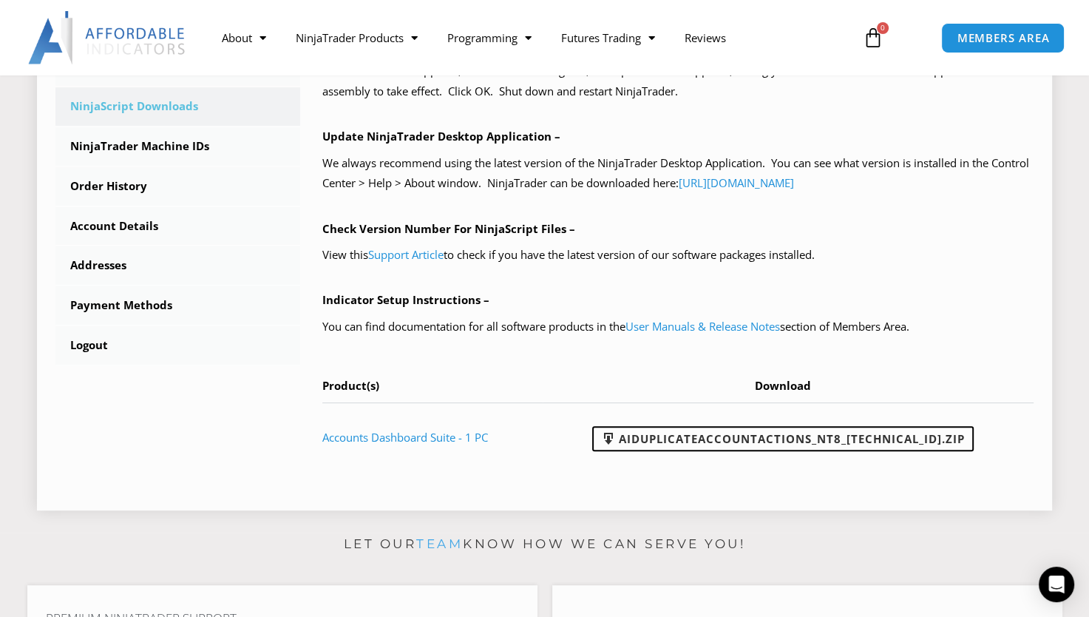
click at [782, 389] on span "Download" at bounding box center [783, 385] width 56 height 15
click at [464, 435] on link "Accounts Dashboard Suite - 1 PC" at bounding box center [405, 437] width 166 height 15
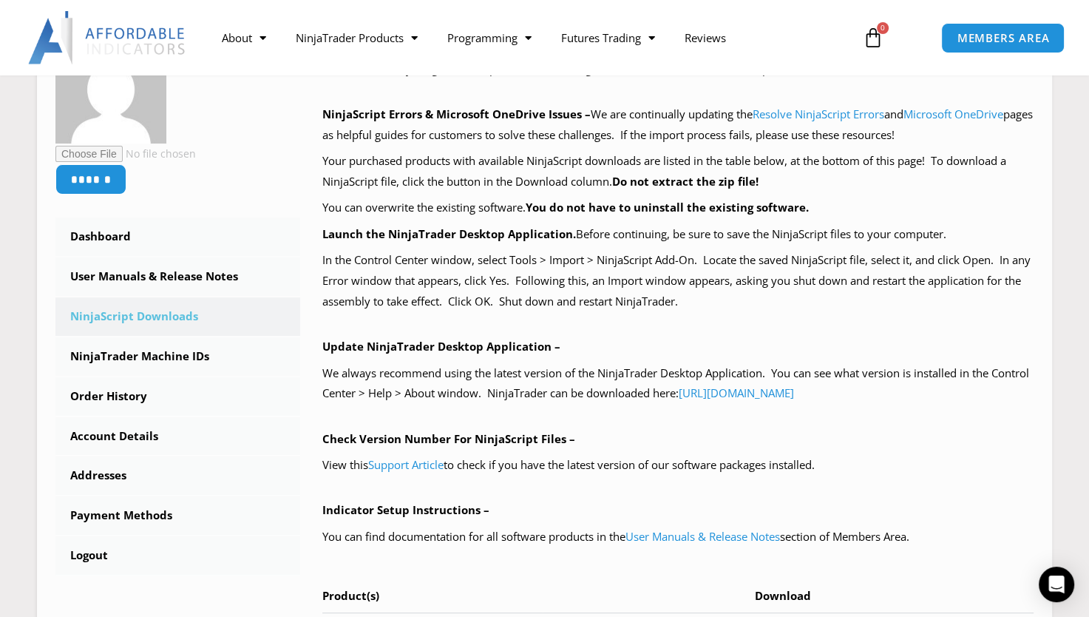
scroll to position [272, 0]
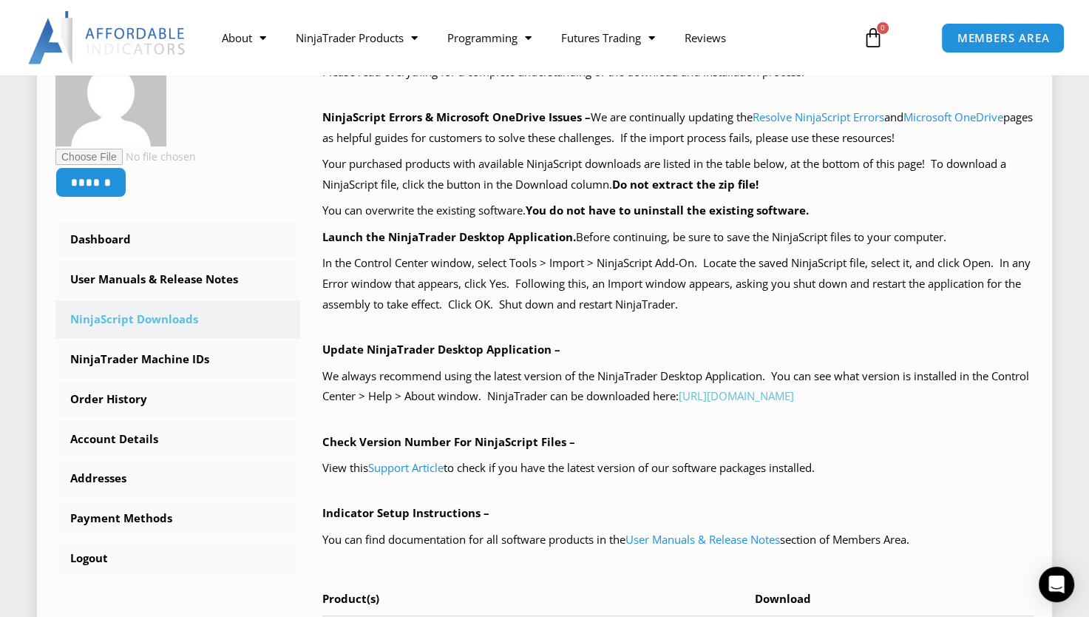
click at [794, 402] on link "[URL][DOMAIN_NAME]" at bounding box center [736, 395] width 115 height 15
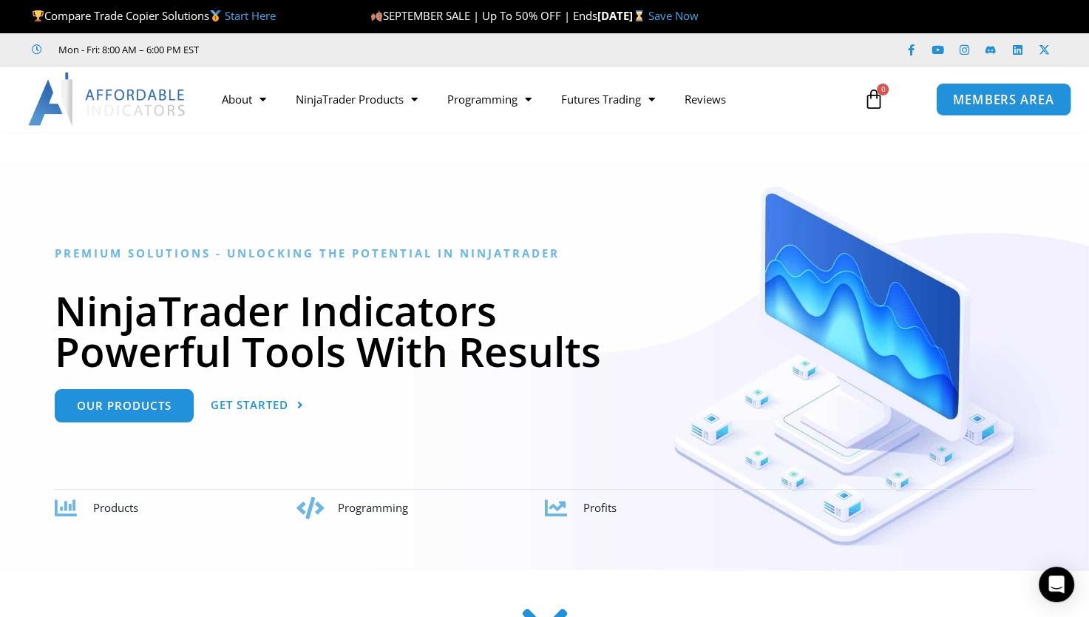
click at [993, 110] on link "MEMBERS AREA" at bounding box center [1002, 98] width 135 height 33
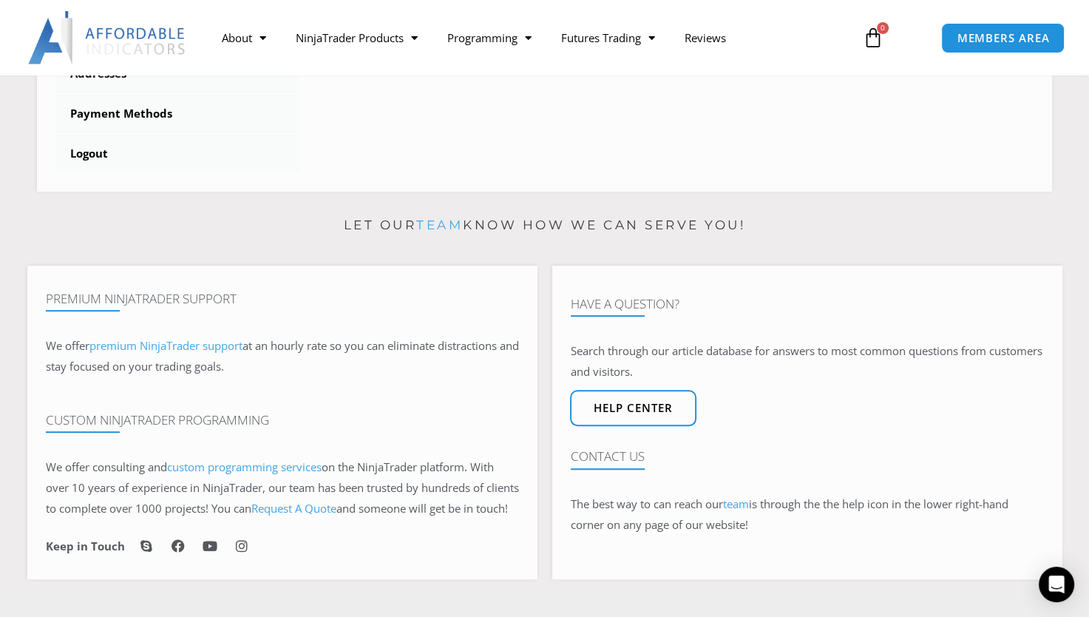
scroll to position [695, 0]
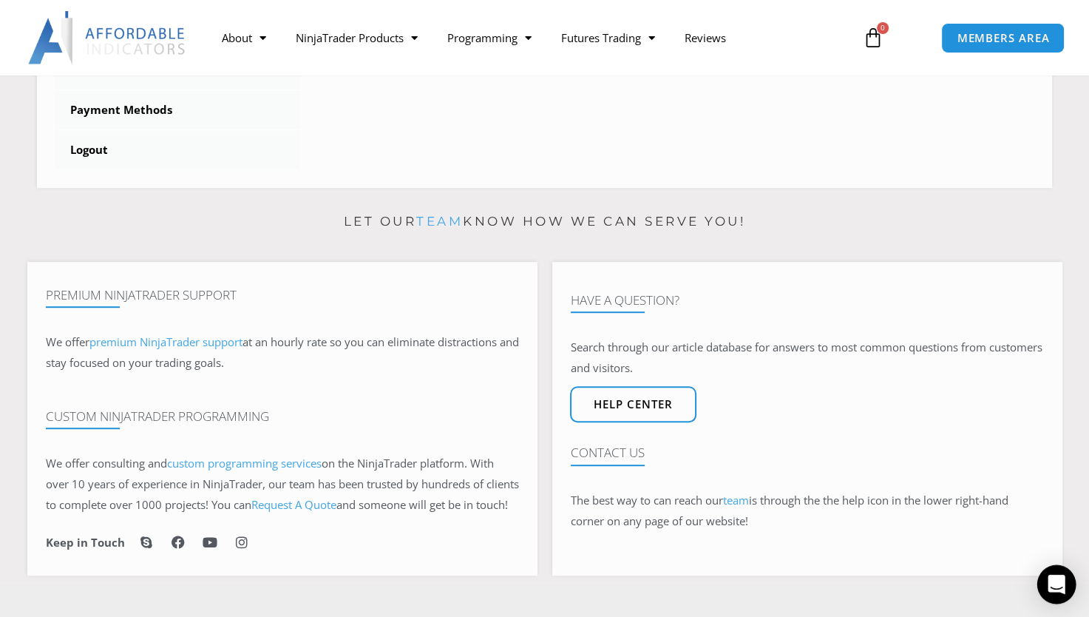
click at [1063, 589] on icon "Open Intercom Messenger" at bounding box center [1056, 584] width 17 height 19
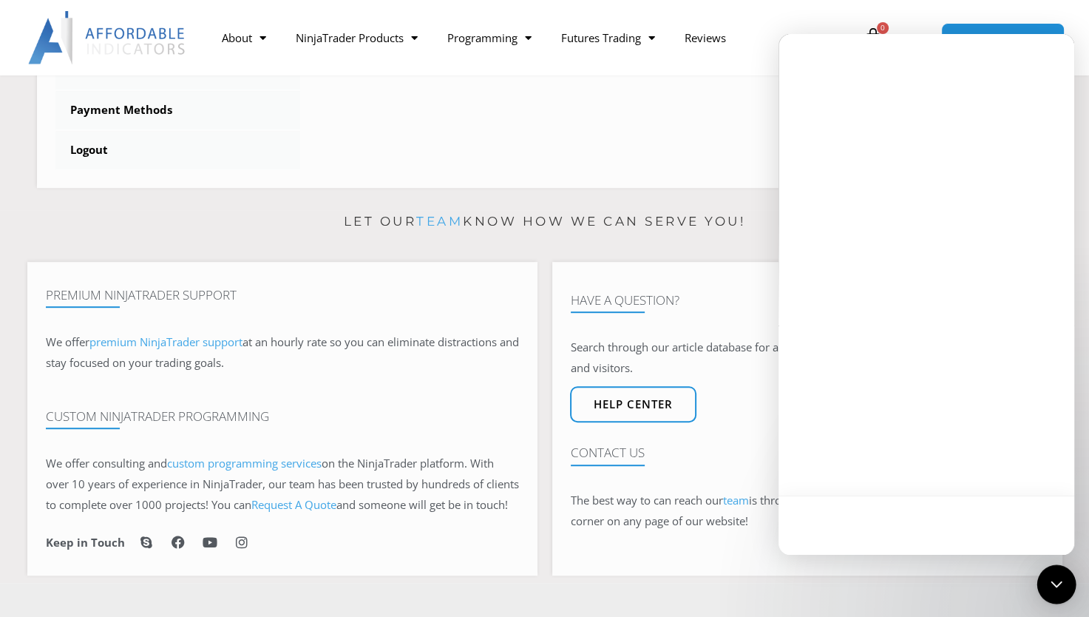
scroll to position [0, 0]
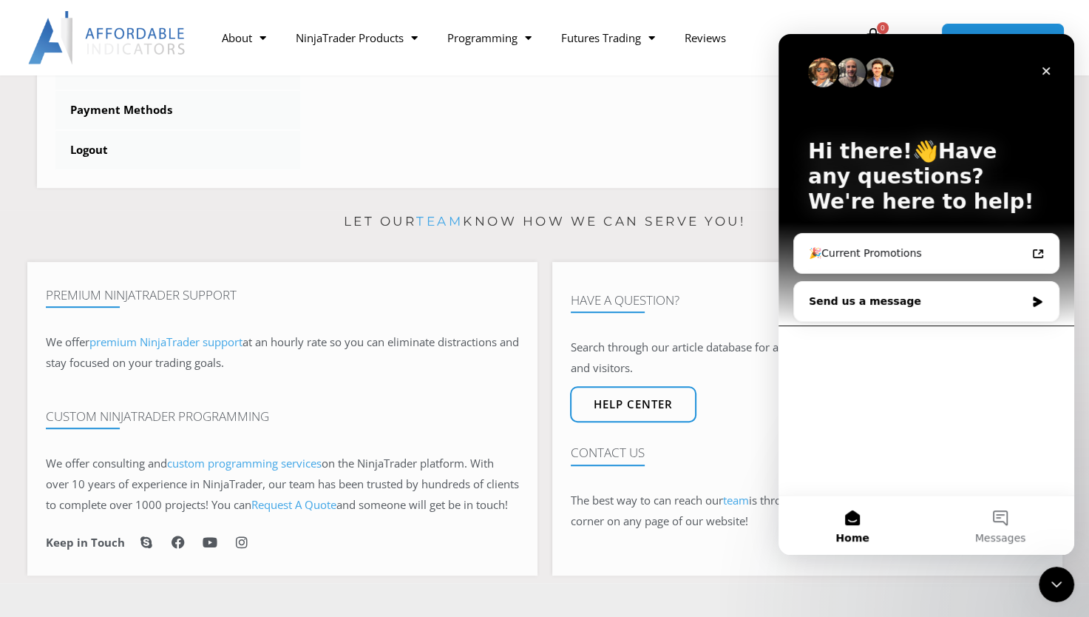
click at [885, 308] on div "Send us a message" at bounding box center [917, 302] width 217 height 16
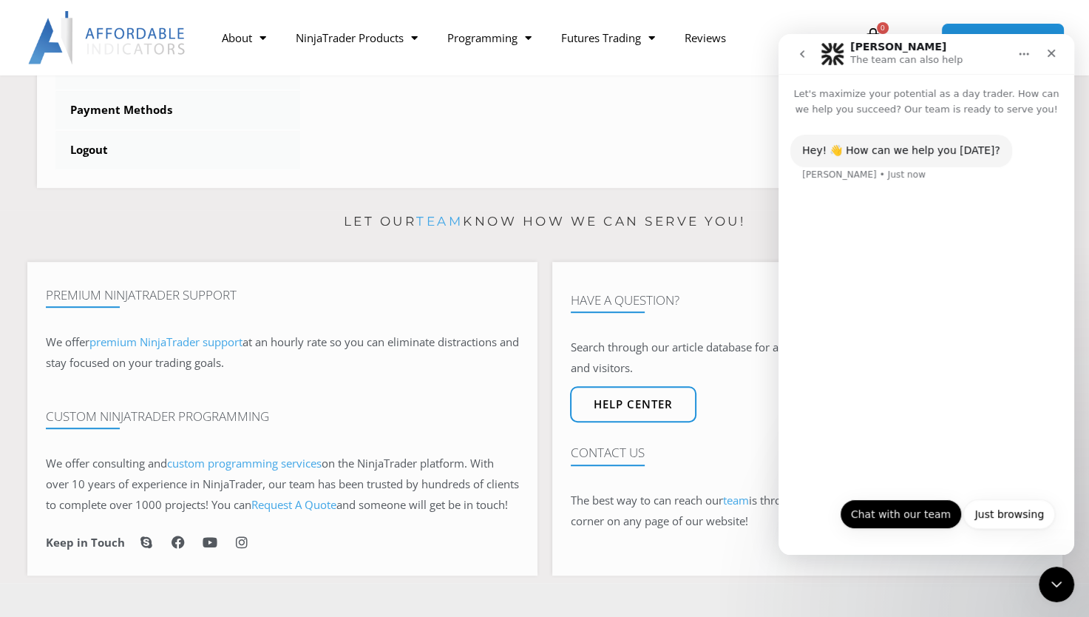
click at [909, 512] on button "Chat with our team" at bounding box center [901, 514] width 122 height 30
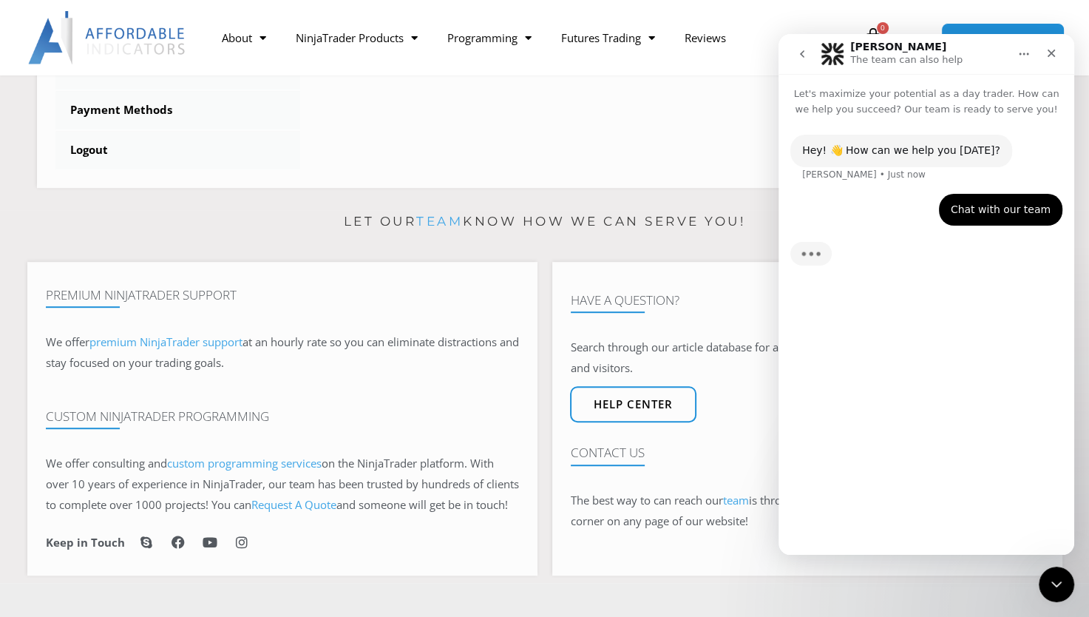
click at [906, 548] on div "Hey! 👋 How can we help you today? Solomon • Just now Chat with our team Tarannu…" at bounding box center [927, 336] width 296 height 438
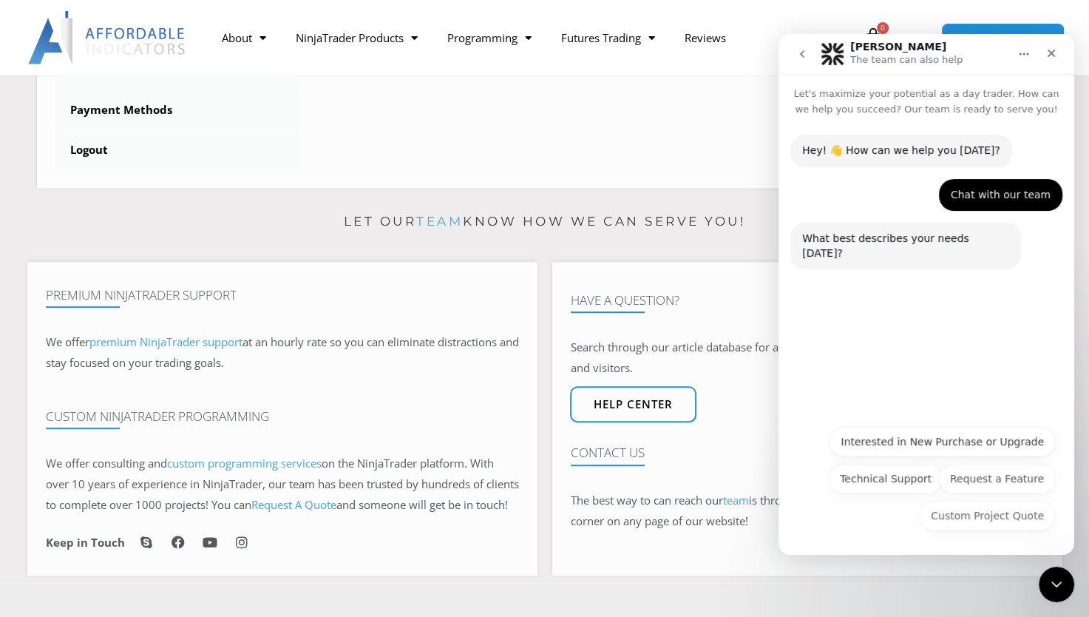
click at [904, 531] on div "Custom Project Quote Interested in New Purchase or Upgrade Technical Support Re…" at bounding box center [926, 482] width 257 height 111
click at [1005, 489] on button "Request a Feature" at bounding box center [997, 479] width 116 height 30
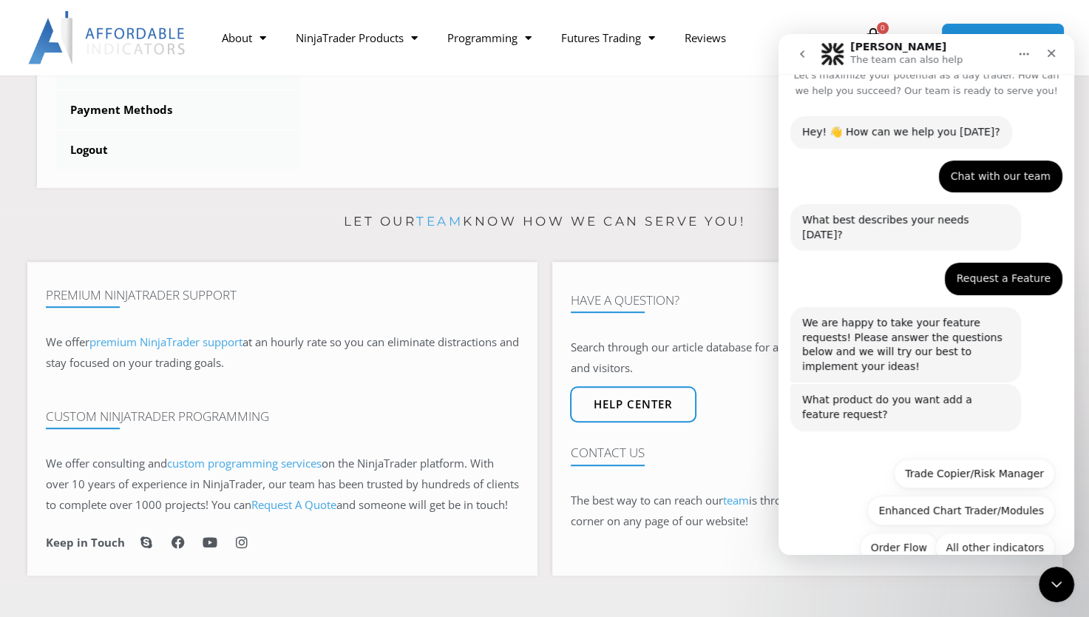
scroll to position [21, 0]
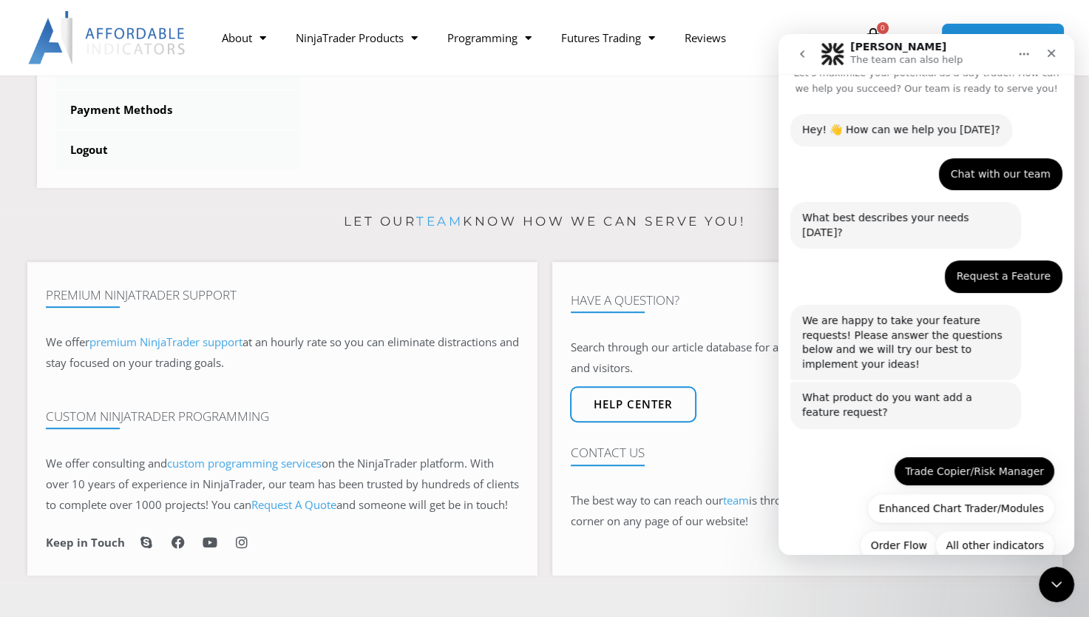
click at [979, 456] on button "Trade Copier/Risk Manager" at bounding box center [974, 471] width 161 height 30
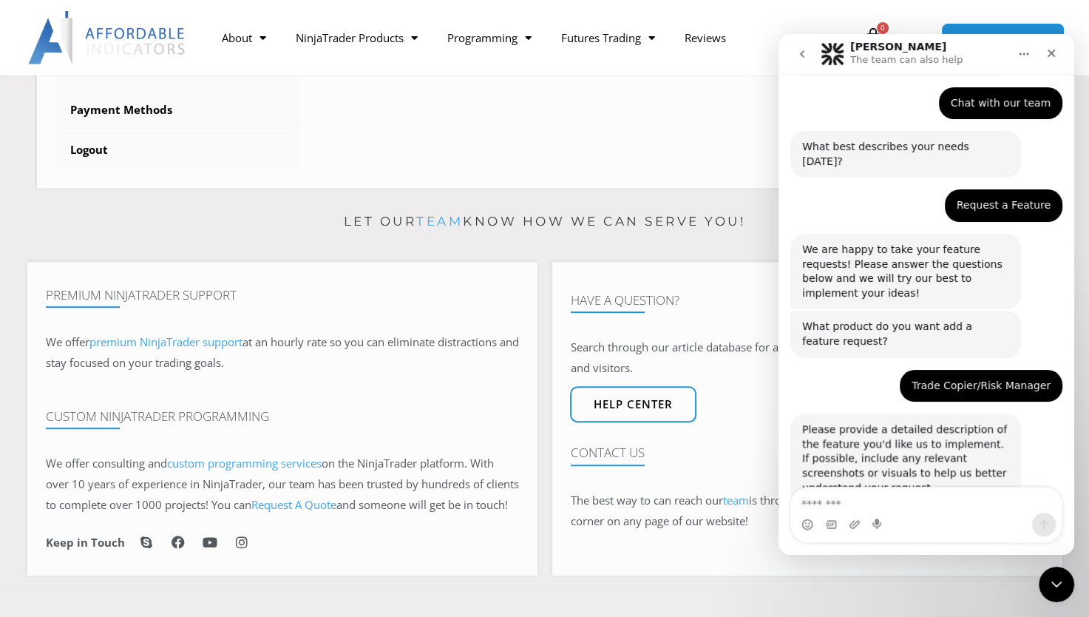
scroll to position [109, 0]
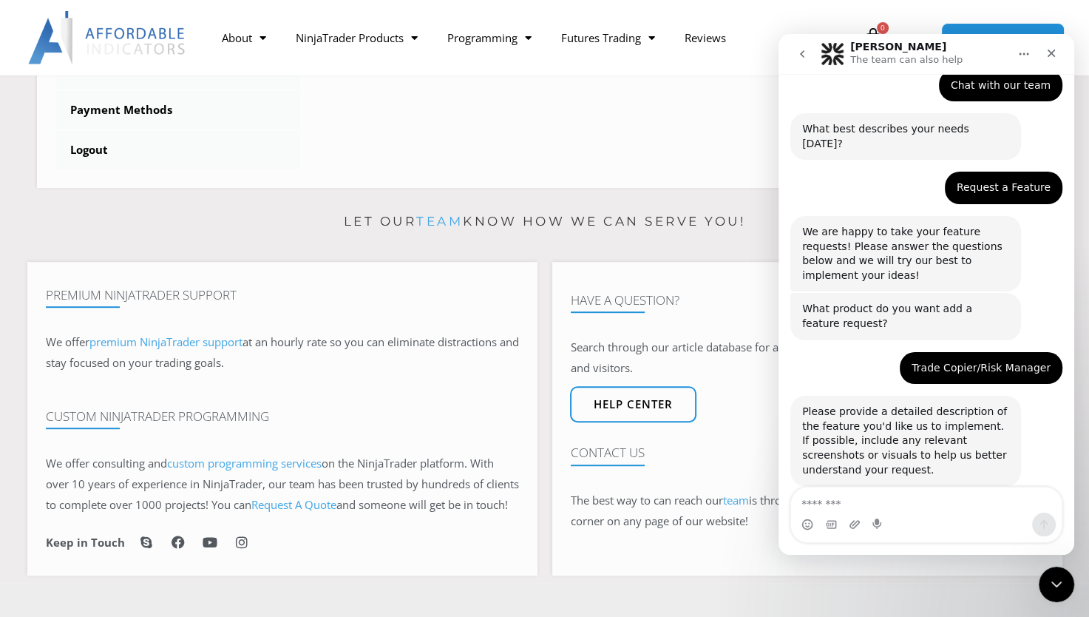
drag, startPoint x: 877, startPoint y: 524, endPoint x: 866, endPoint y: 529, distance: 12.2
click at [866, 529] on div "Intercom messenger" at bounding box center [926, 524] width 271 height 24
click at [876, 521] on icon "Start recording" at bounding box center [877, 523] width 9 height 10
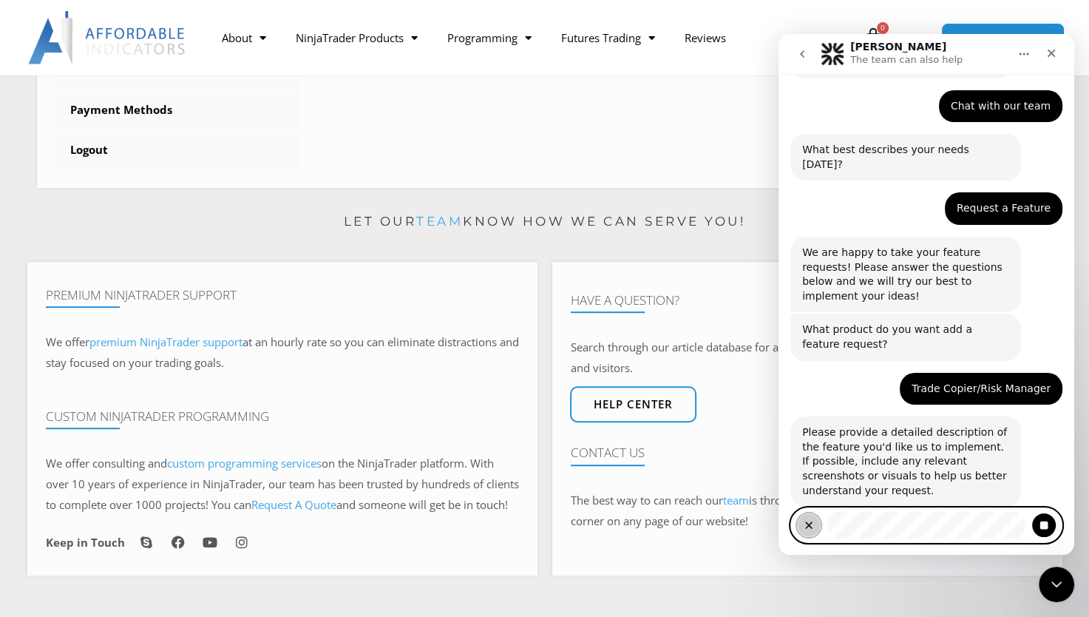
click at [805, 524] on icon "Clear recording" at bounding box center [809, 525] width 12 height 12
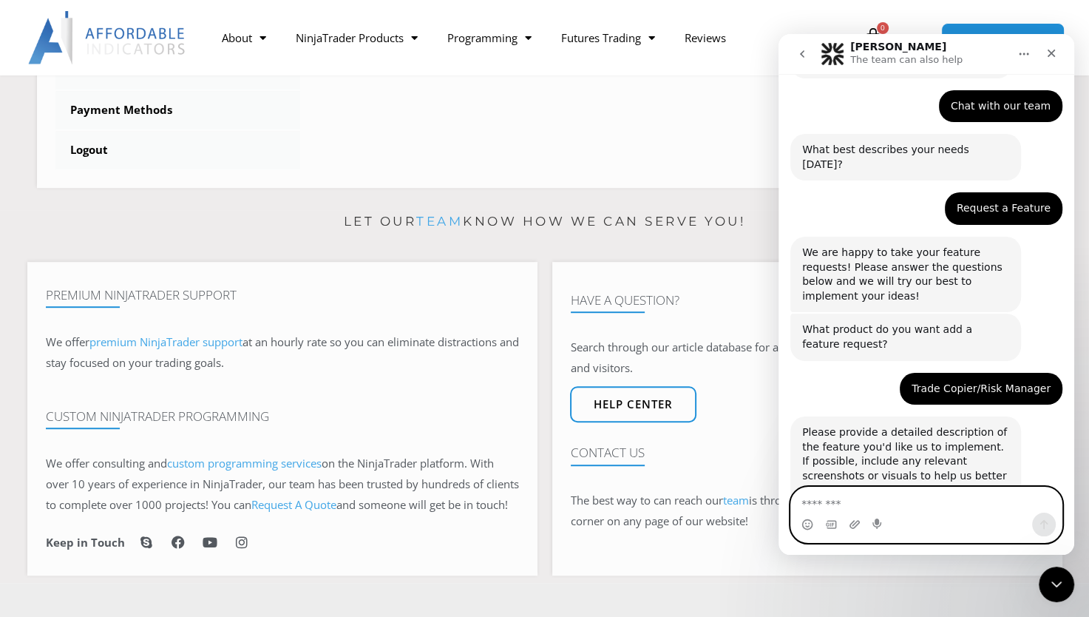
scroll to position [109, 0]
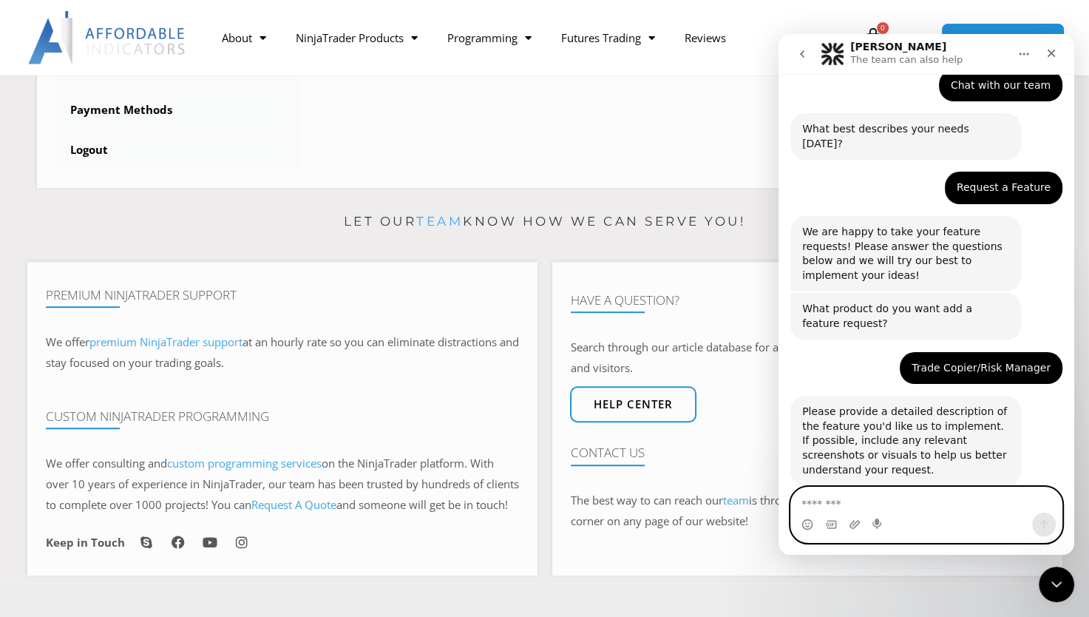
click at [875, 503] on textarea "Message…" at bounding box center [926, 499] width 271 height 25
type textarea "**********"
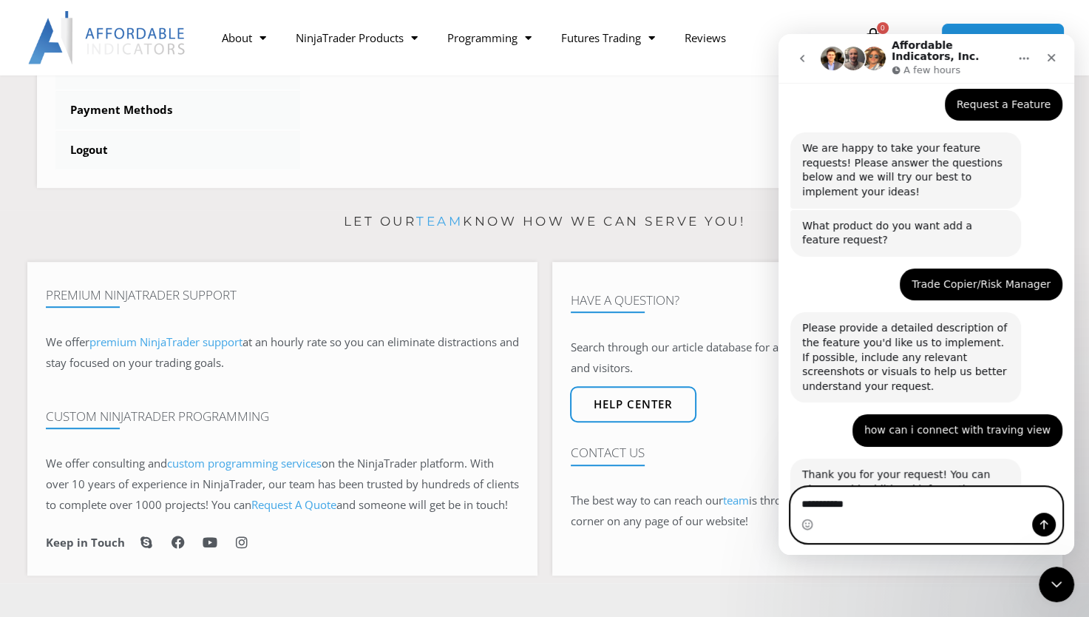
scroll to position [221, 0]
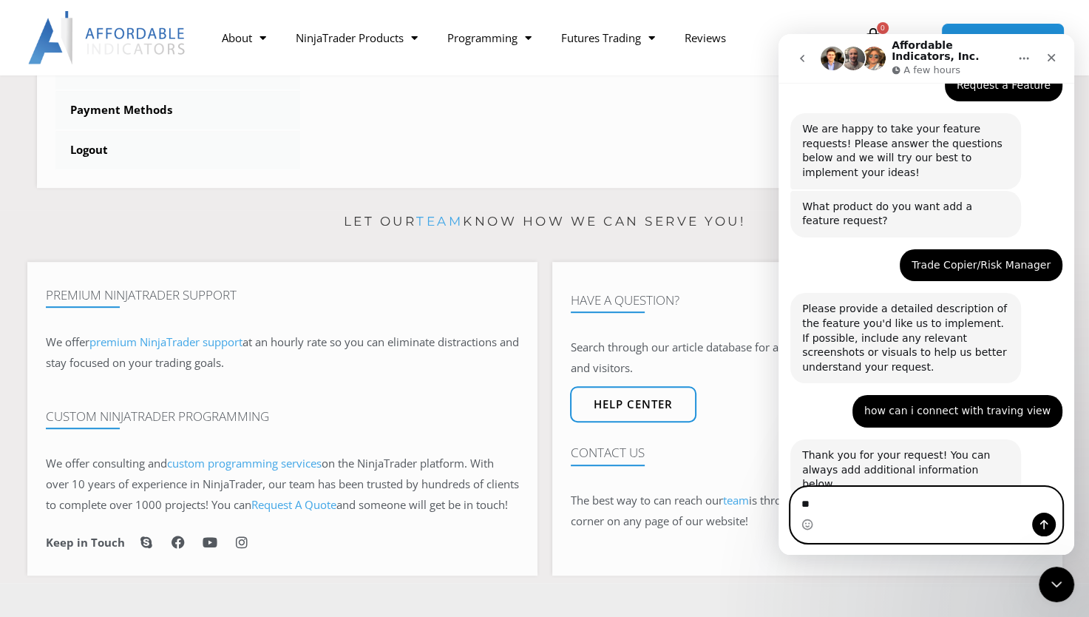
type textarea "*"
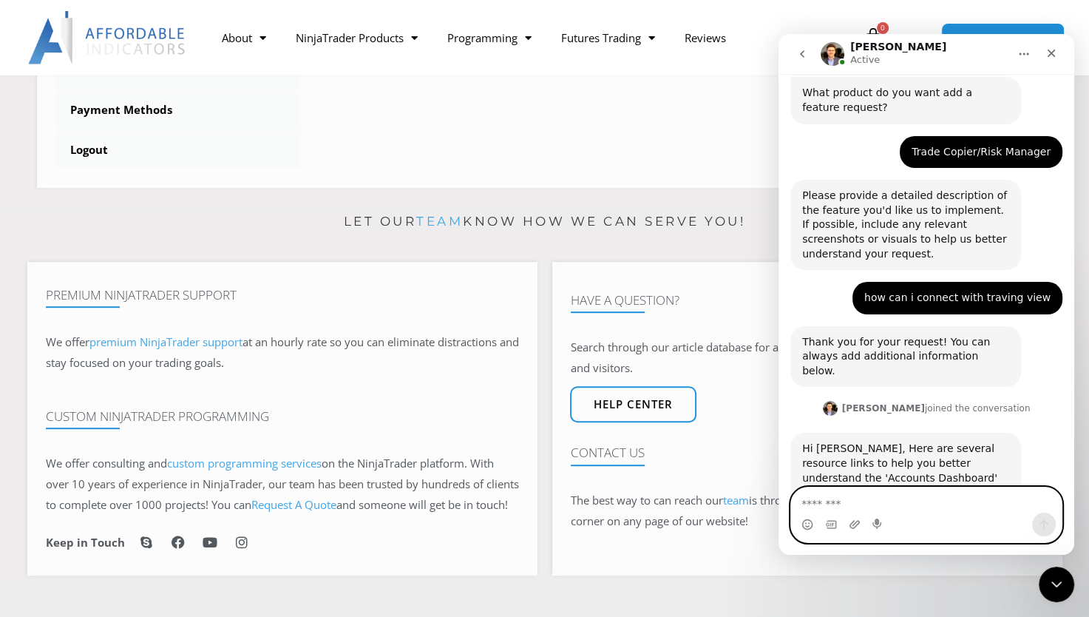
scroll to position [421, 0]
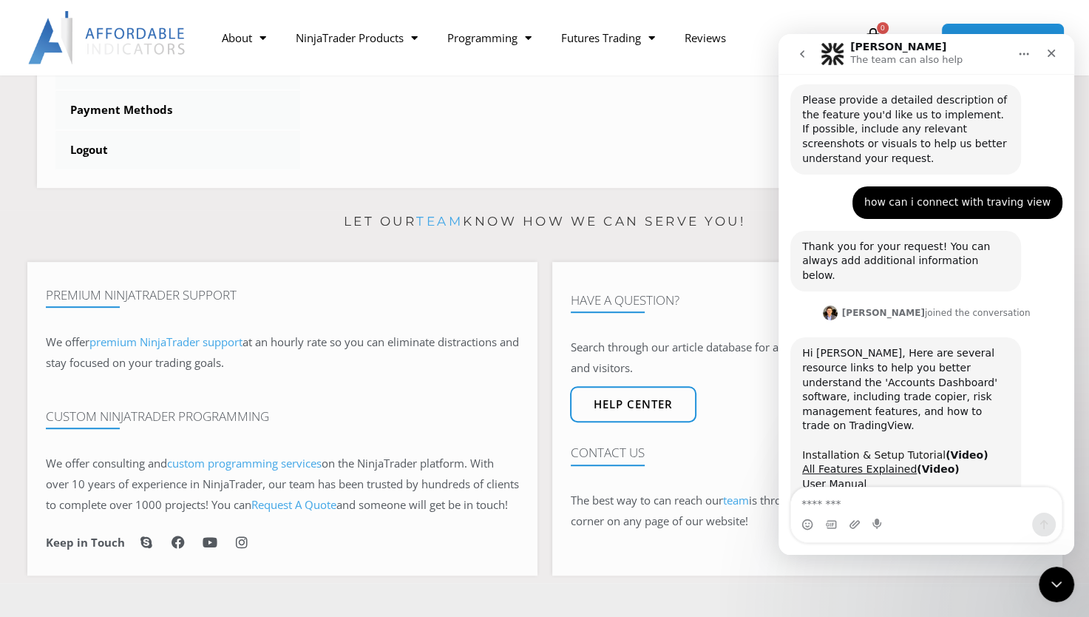
click at [903, 449] on link "Installation & Setup Tutorial" at bounding box center [873, 455] width 143 height 12
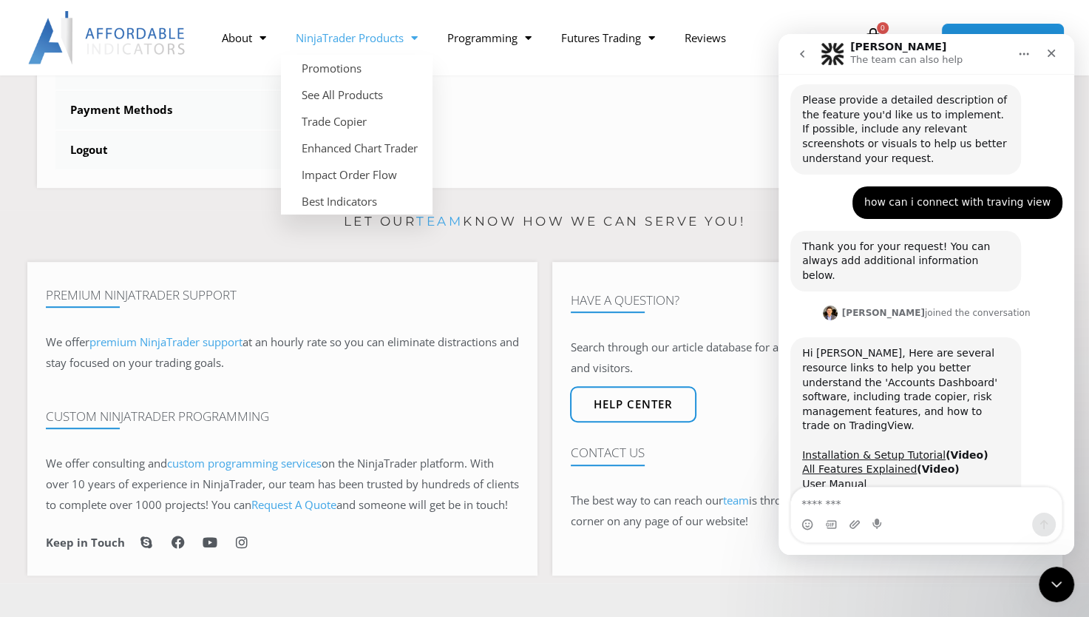
click at [339, 34] on link "NinjaTrader Products" at bounding box center [357, 38] width 152 height 34
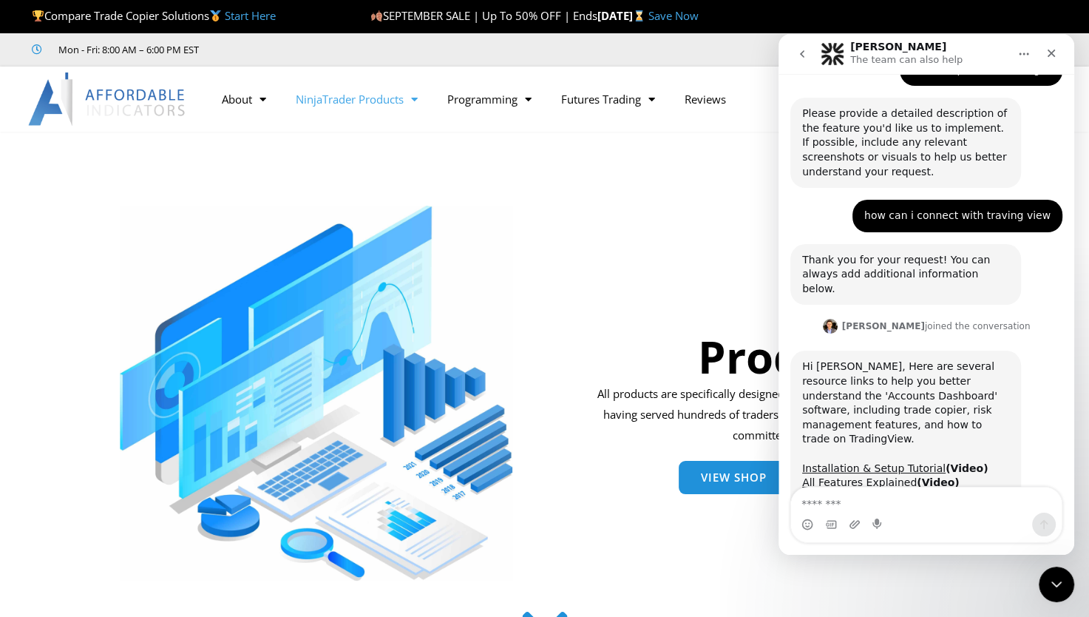
scroll to position [421, 0]
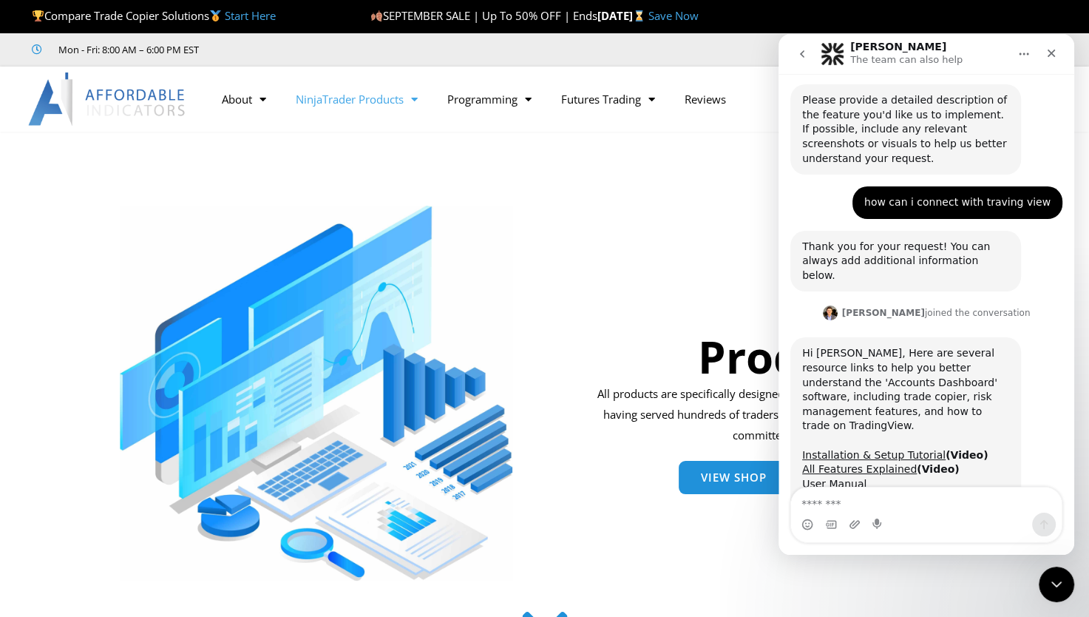
click at [713, 60] on div "Mon - Fri: 8:00 AM – 6:00 PM EST Facebook-f Youtube Instagram Linkedin X-twitter" at bounding box center [544, 49] width 1089 height 33
click at [740, 49] on div "Facebook-f Youtube Instagram Linkedin X-twitter" at bounding box center [891, 50] width 331 height 27
click at [1028, 47] on button "Home" at bounding box center [1024, 54] width 28 height 28
click at [1048, 53] on icon "Close" at bounding box center [1052, 53] width 12 height 12
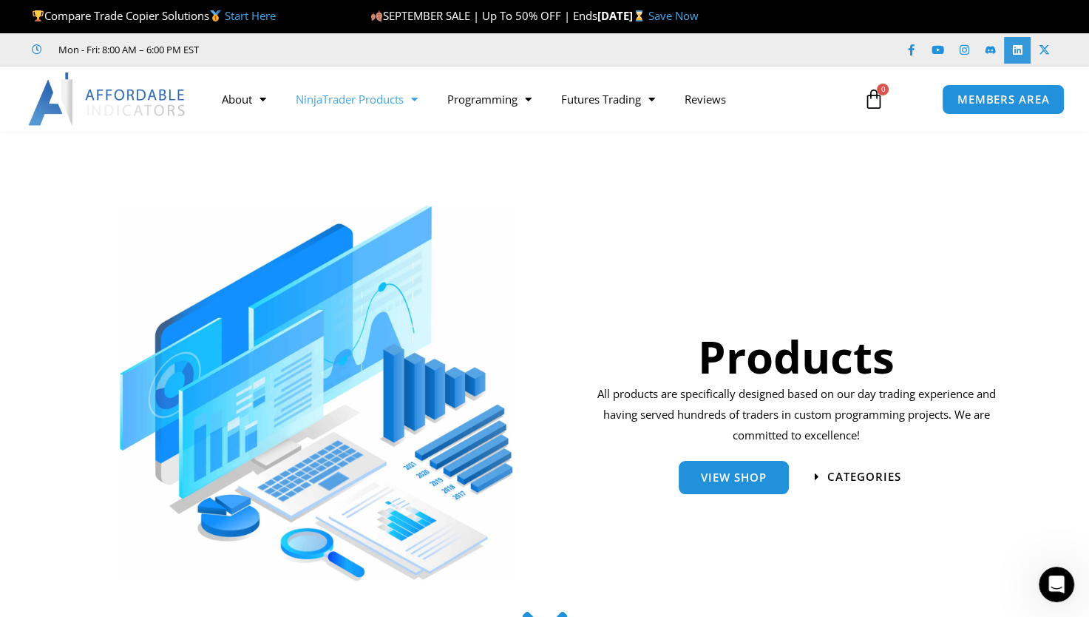
scroll to position [420, 0]
click at [1016, 98] on span "MEMBERS AREA" at bounding box center [1002, 99] width 101 height 13
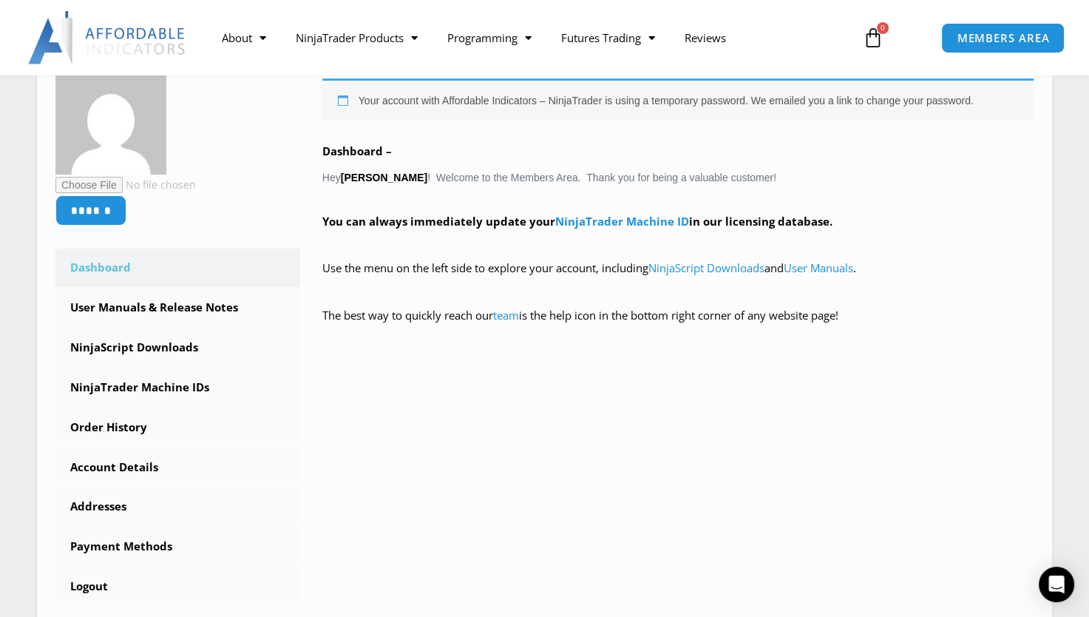
scroll to position [261, 0]
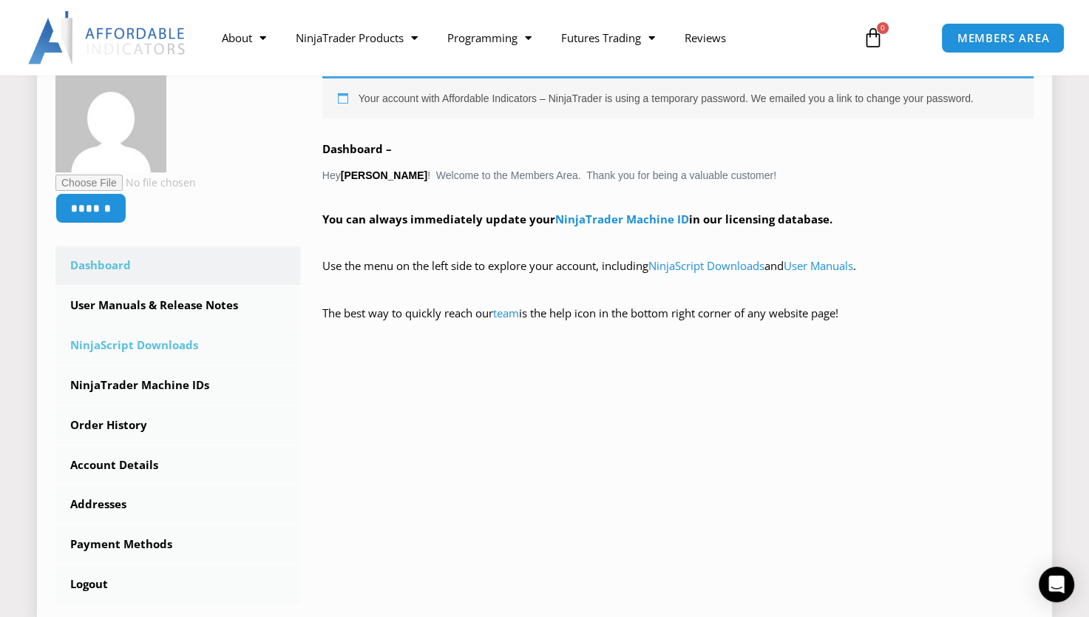
click at [141, 351] on link "NinjaScript Downloads" at bounding box center [177, 345] width 245 height 38
click at [145, 348] on link "NinjaScript Downloads" at bounding box center [177, 345] width 245 height 38
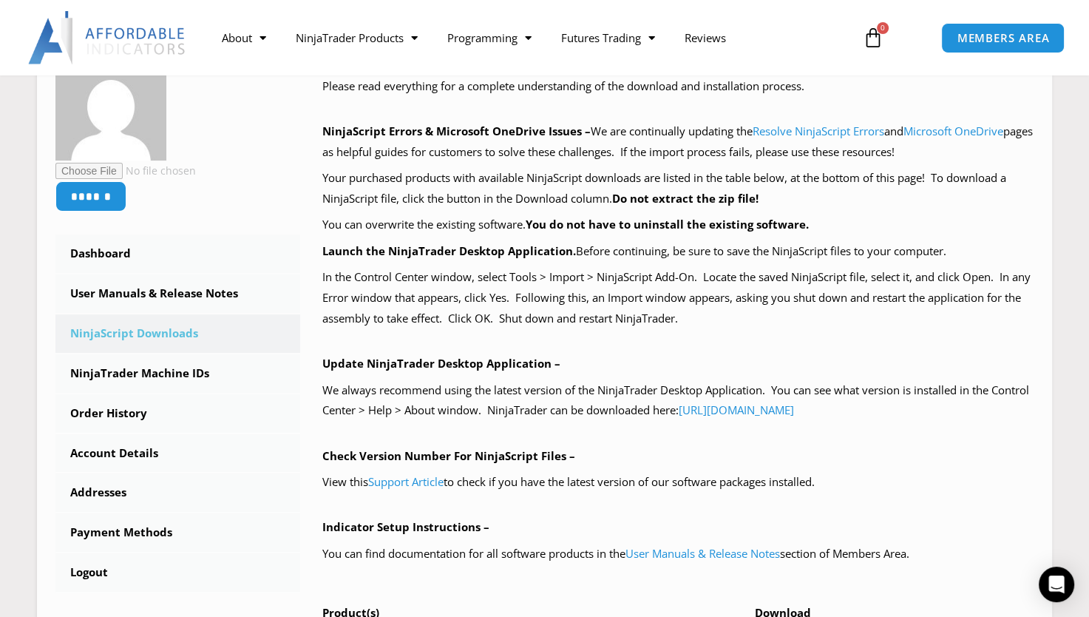
scroll to position [260, 0]
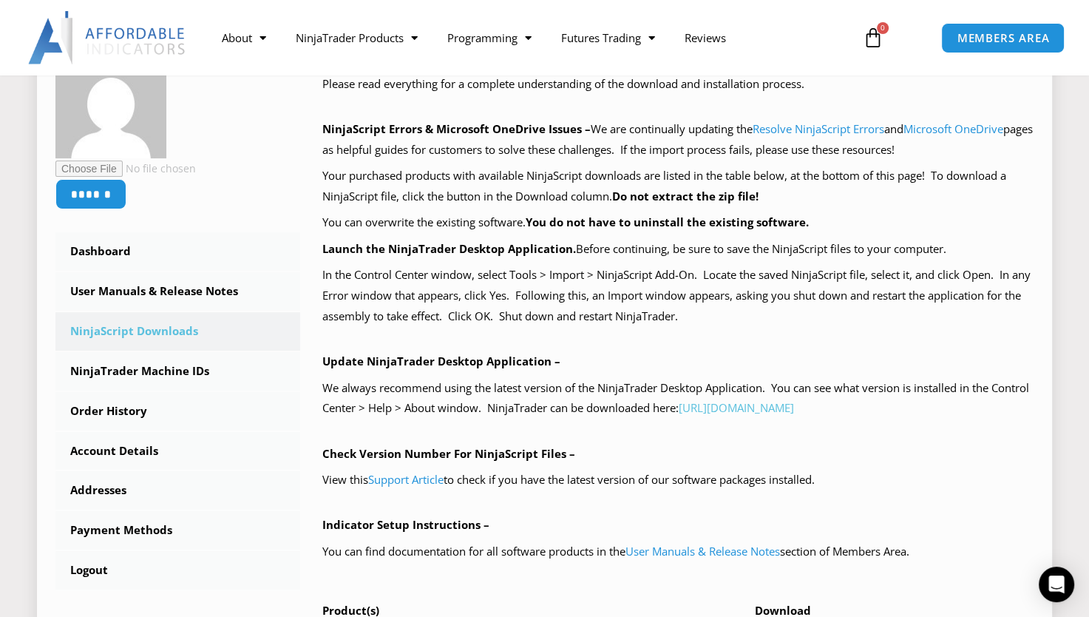
click at [794, 404] on link "https://account.ninjatrader.com/download" at bounding box center [736, 407] width 115 height 15
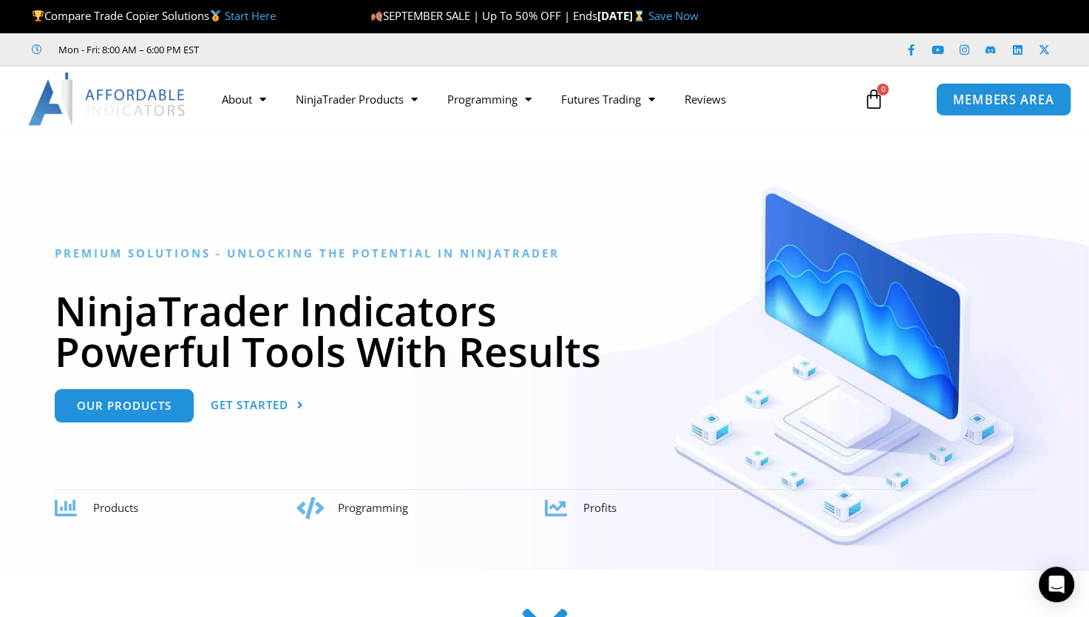
click at [1005, 99] on span "MEMBERS AREA" at bounding box center [1002, 99] width 101 height 13
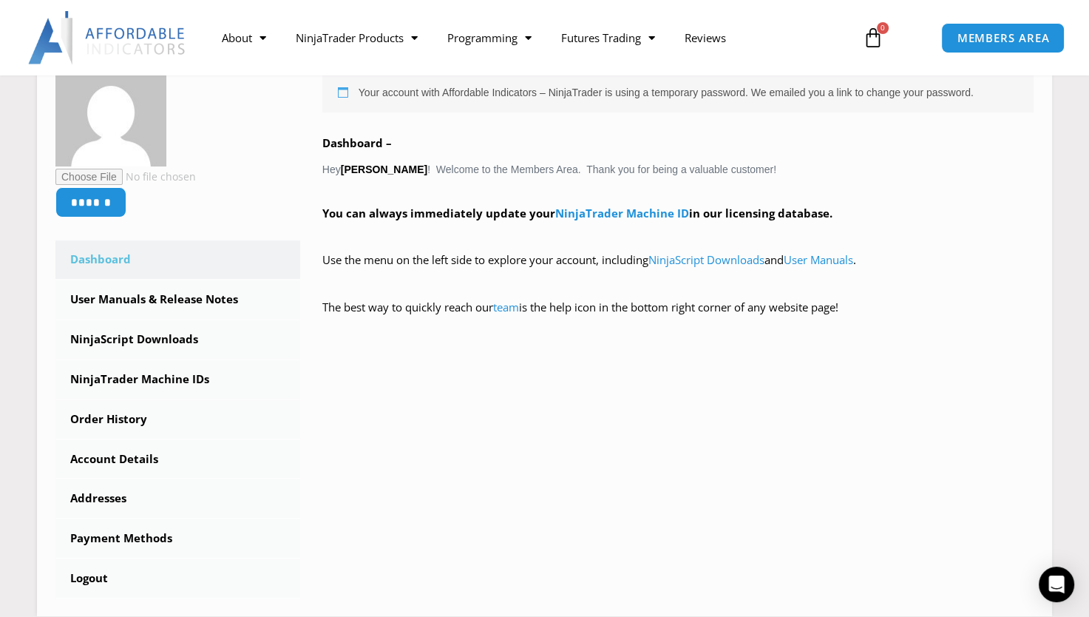
scroll to position [273, 0]
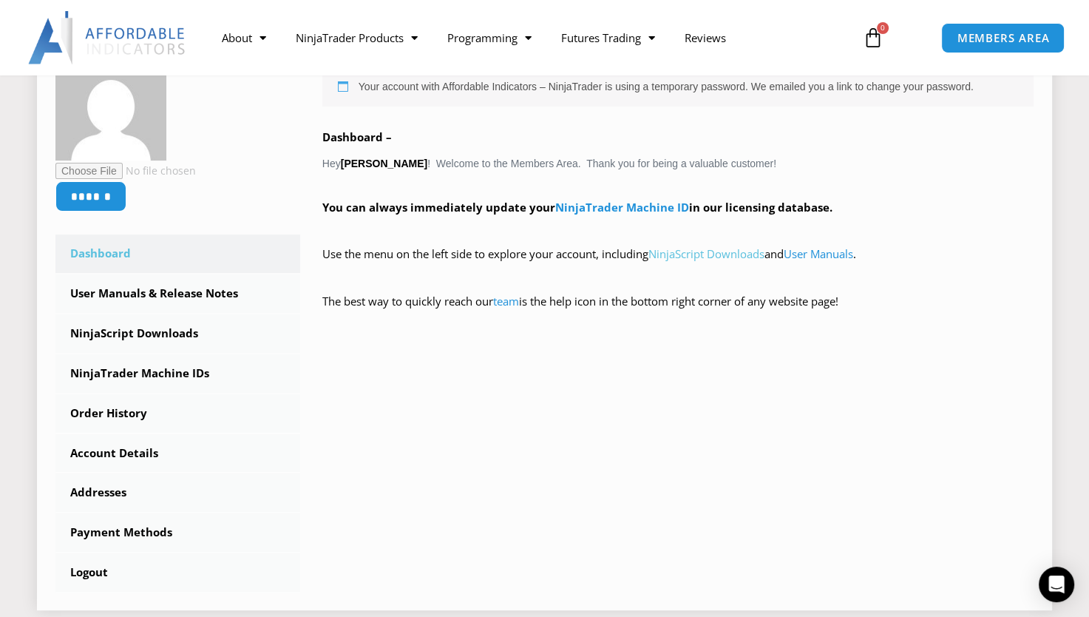
click at [741, 247] on link "NinjaScript Downloads" at bounding box center [706, 253] width 116 height 15
click at [115, 460] on link "Account Details" at bounding box center [177, 453] width 245 height 38
click at [122, 454] on link "Account Details" at bounding box center [177, 453] width 245 height 38
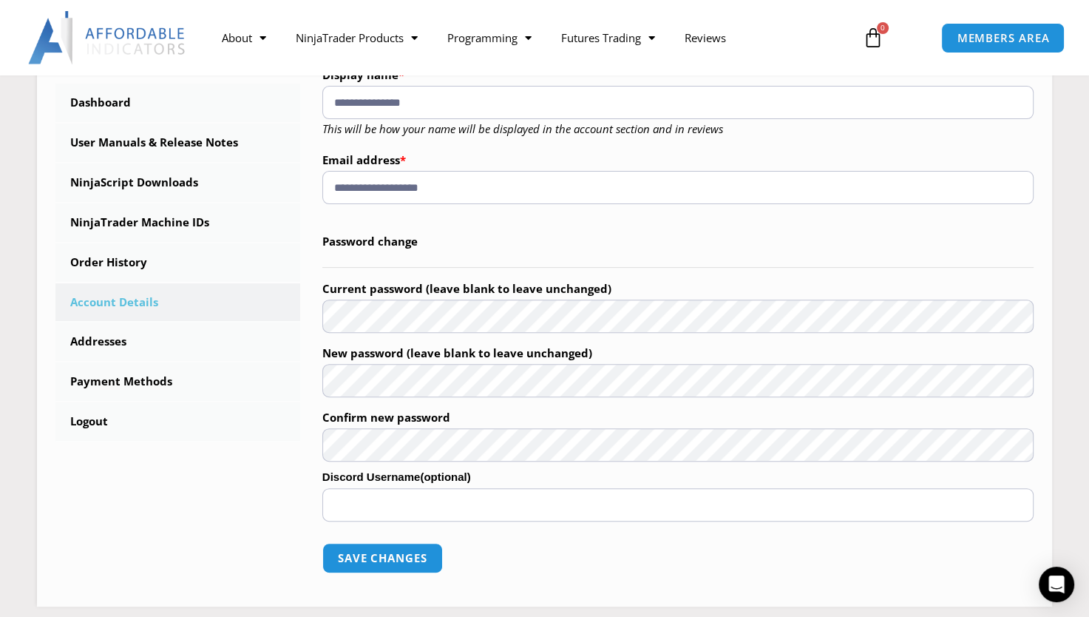
scroll to position [440, 0]
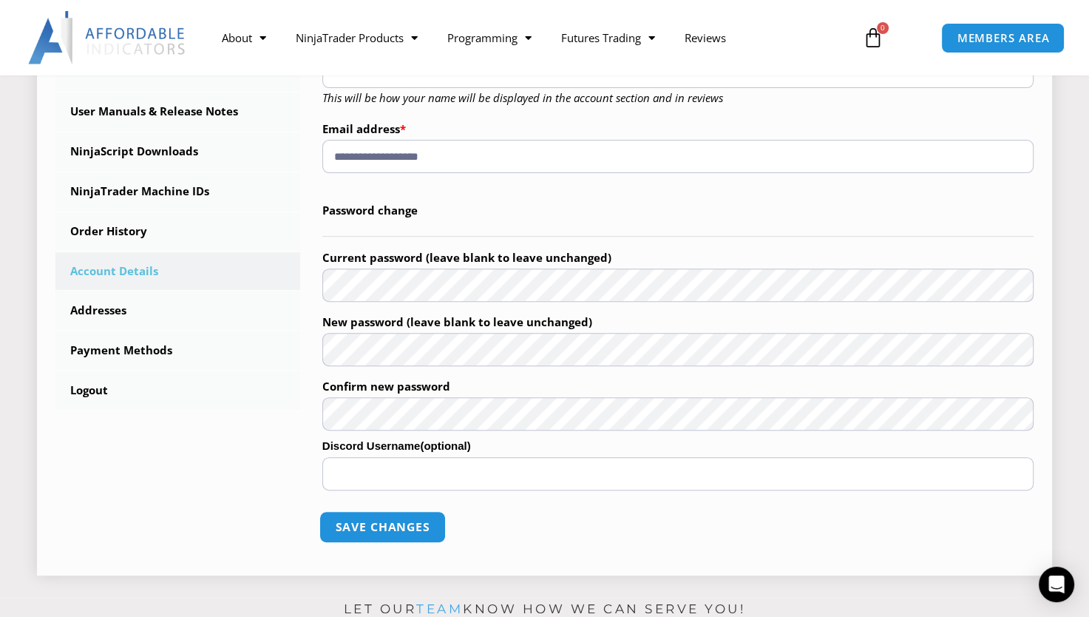
click at [400, 524] on button "Save changes" at bounding box center [382, 527] width 126 height 32
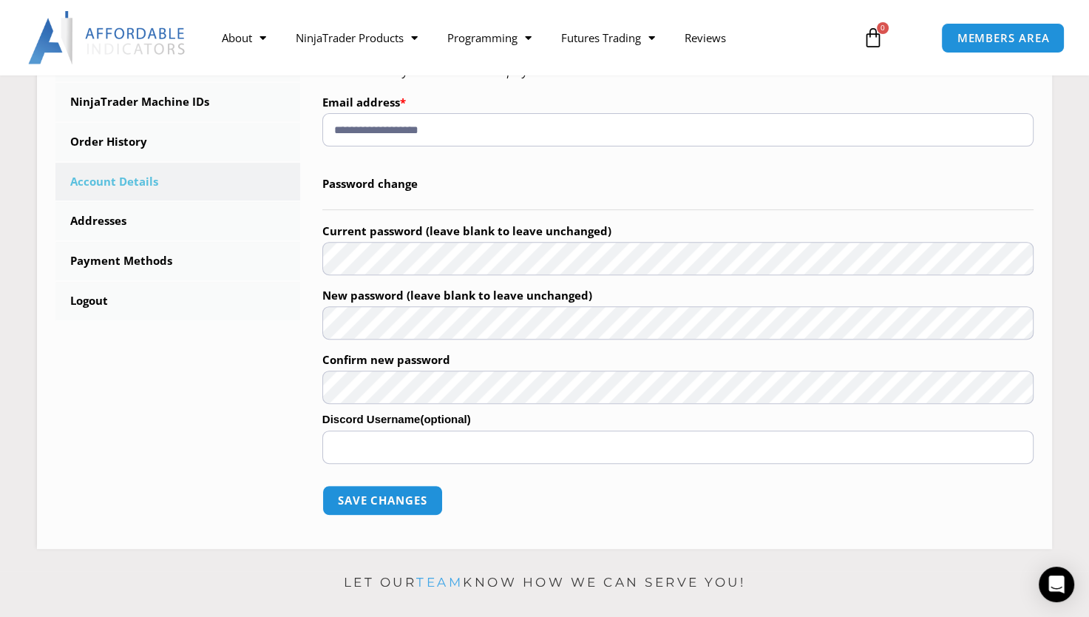
scroll to position [578, 0]
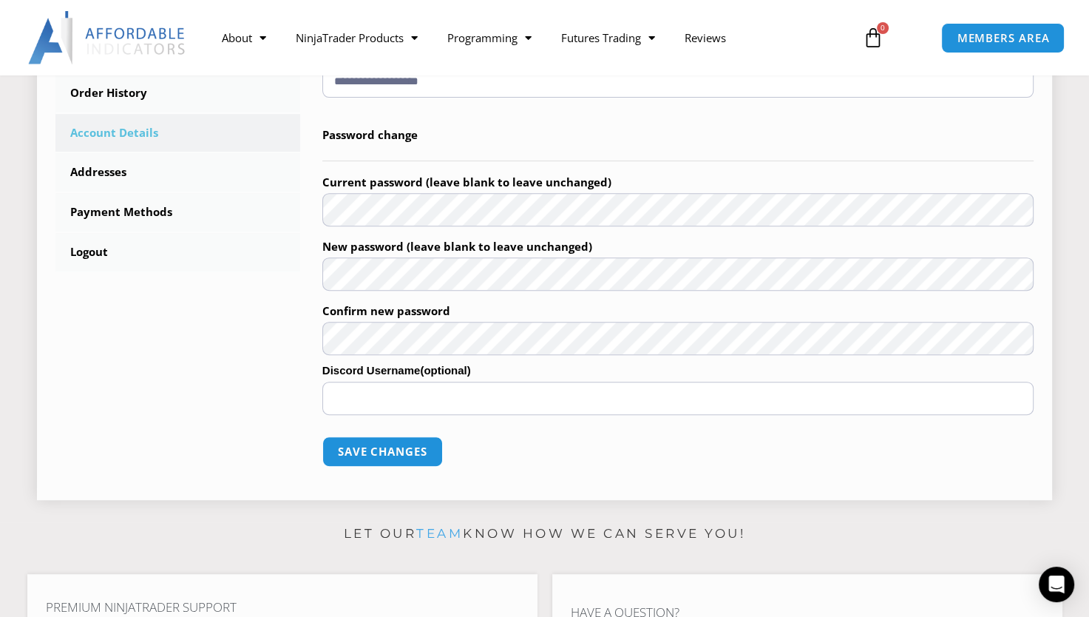
click at [434, 226] on p "Current password (leave blank to leave unchanged)" at bounding box center [677, 199] width 711 height 60
click at [385, 453] on button "Save changes" at bounding box center [382, 452] width 126 height 32
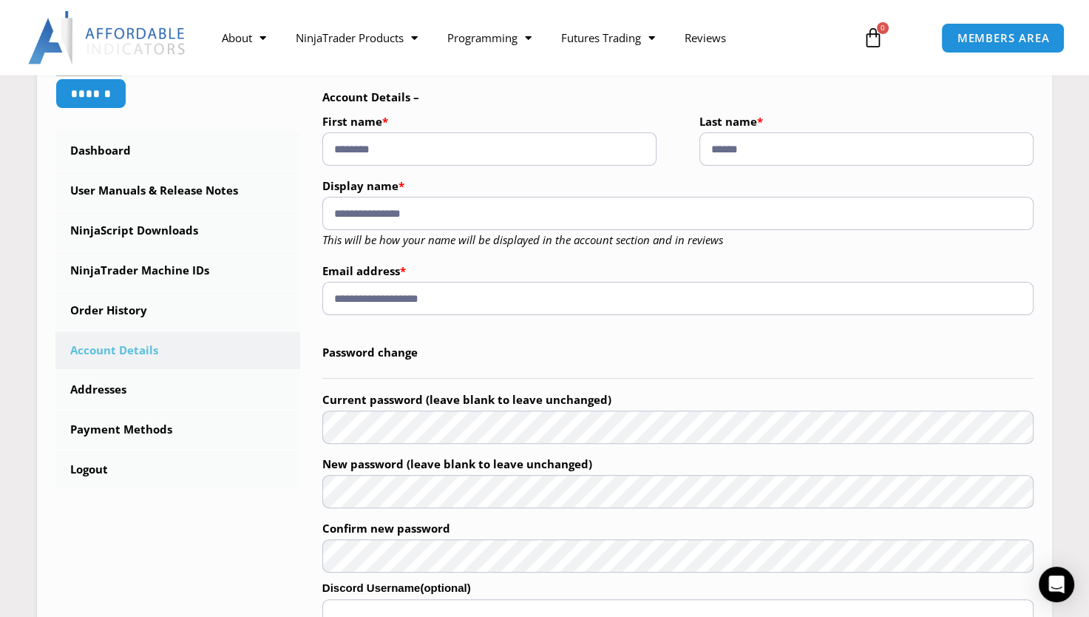
scroll to position [362, 0]
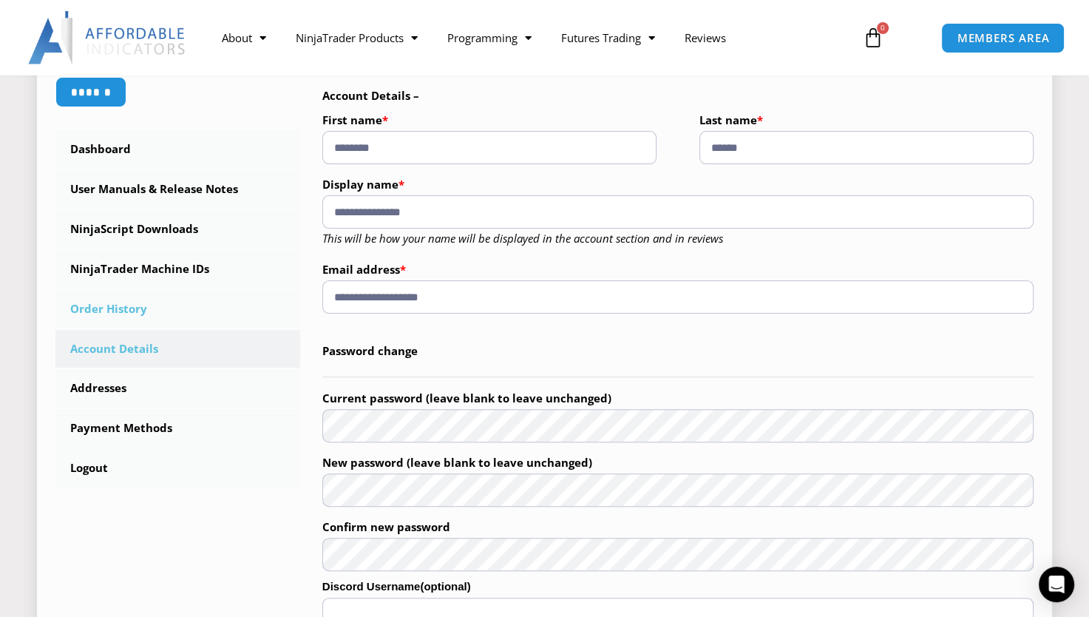
click at [94, 308] on link "Order History" at bounding box center [177, 309] width 245 height 38
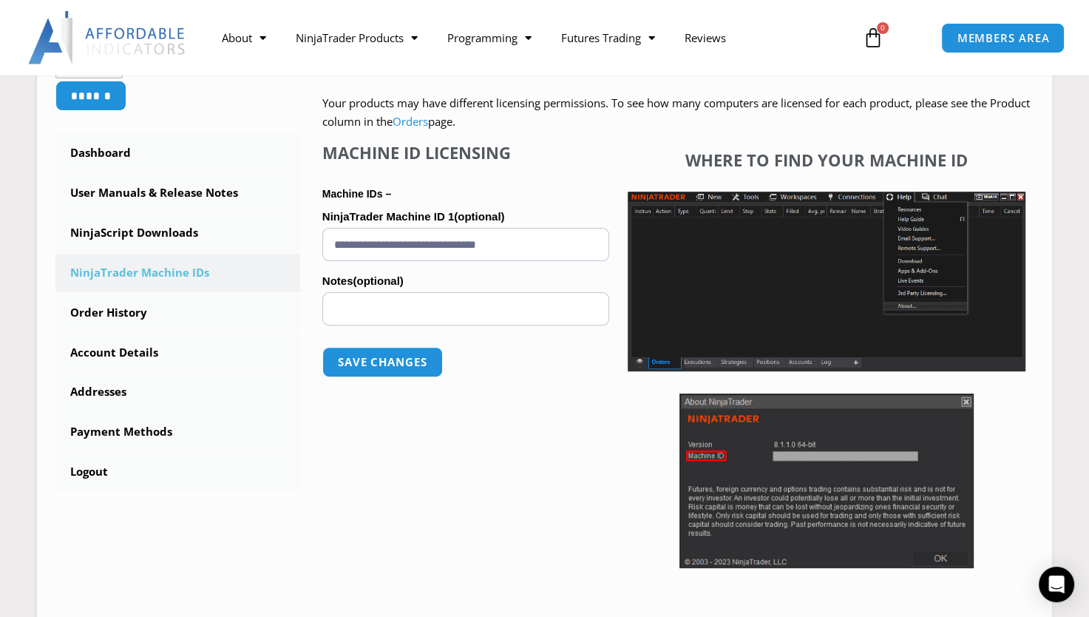
scroll to position [361, 0]
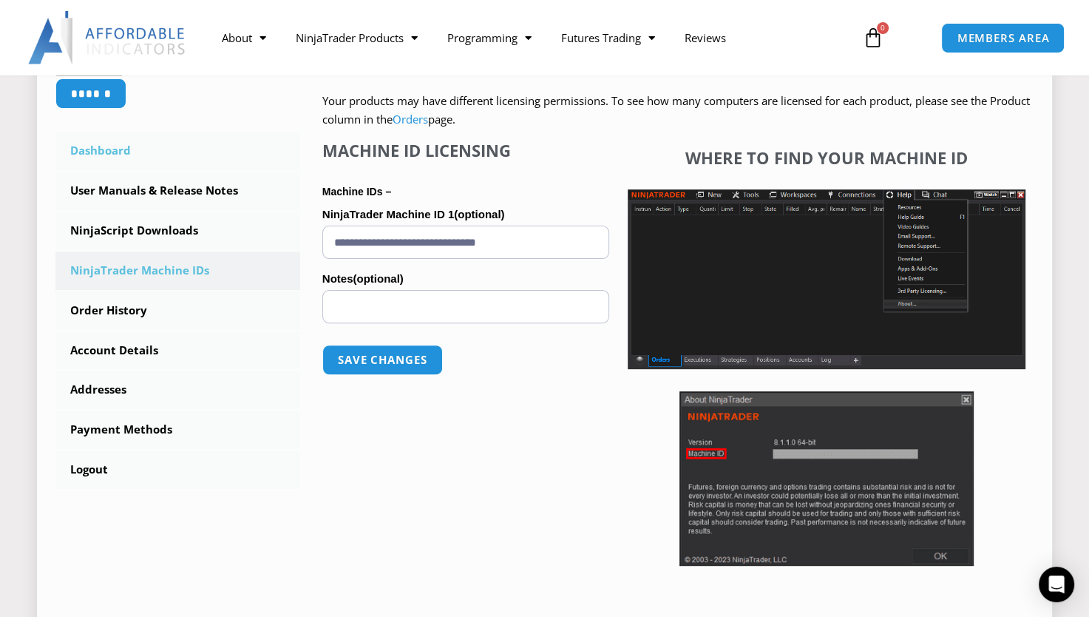
click at [109, 149] on link "Dashboard" at bounding box center [177, 151] width 245 height 38
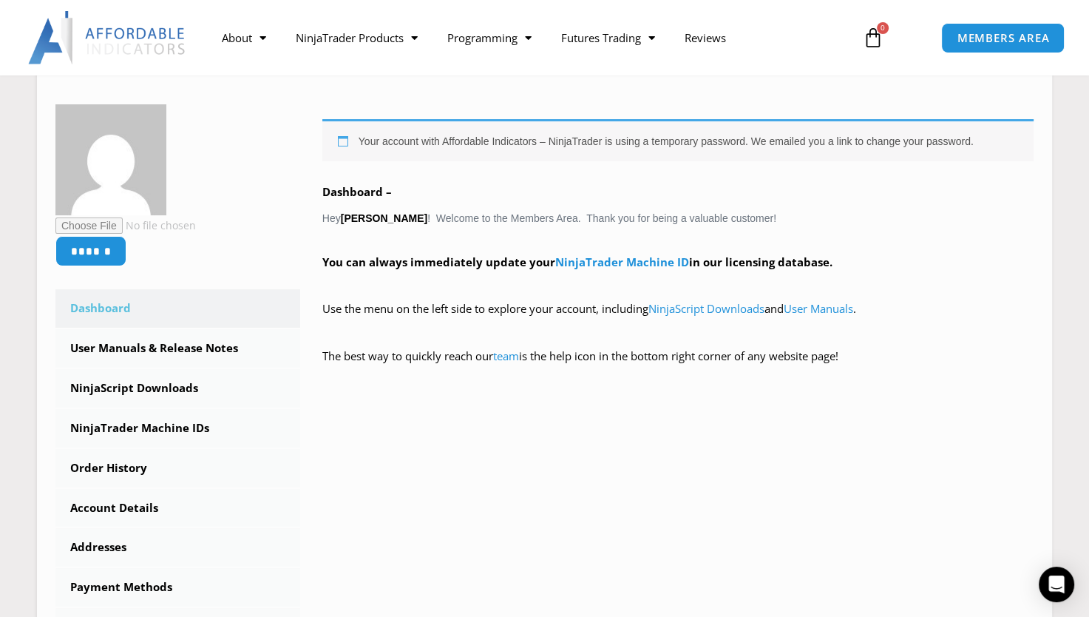
scroll to position [220, 0]
